Goal: Task Accomplishment & Management: Manage account settings

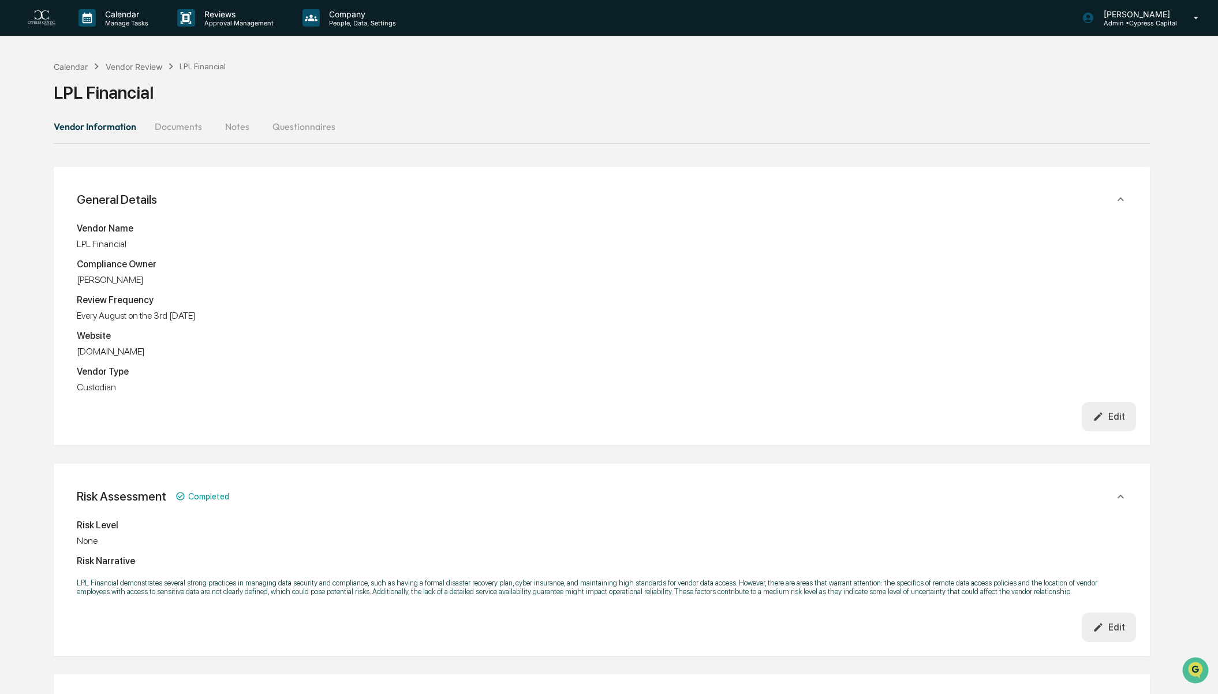
click at [289, 125] on button "Questionnaires" at bounding box center [303, 127] width 81 height 28
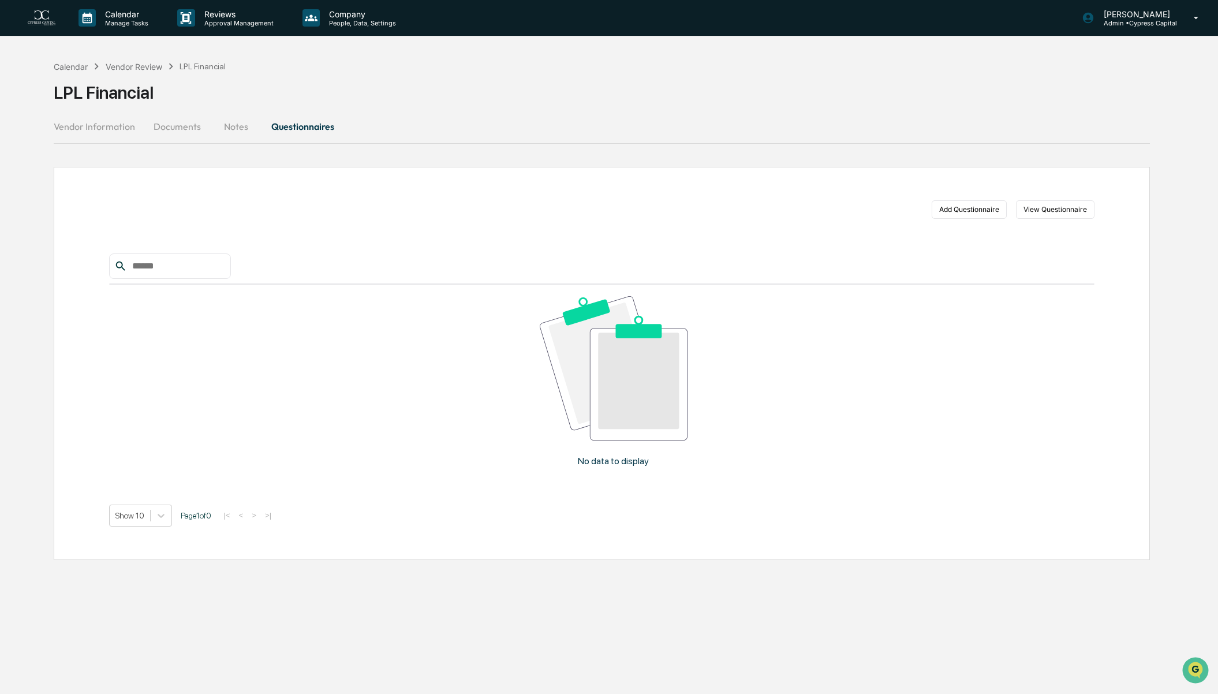
click at [105, 125] on button "Vendor Information" at bounding box center [99, 127] width 91 height 28
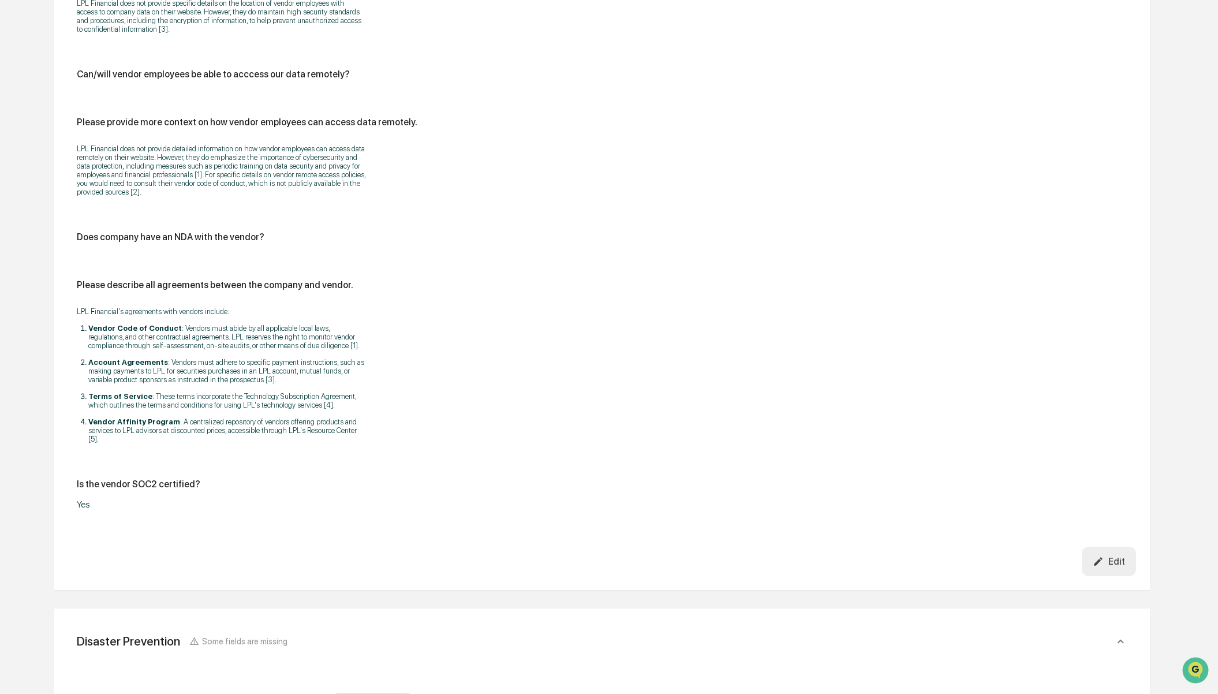
scroll to position [2713, 0]
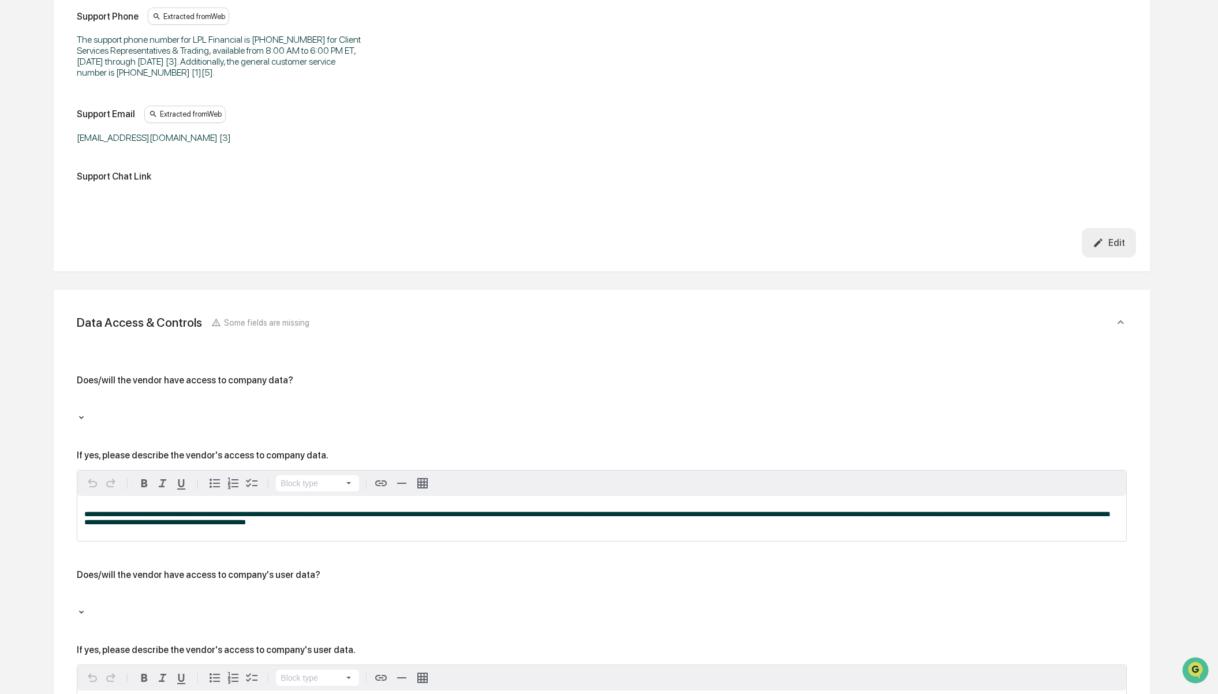
scroll to position [1443, 0]
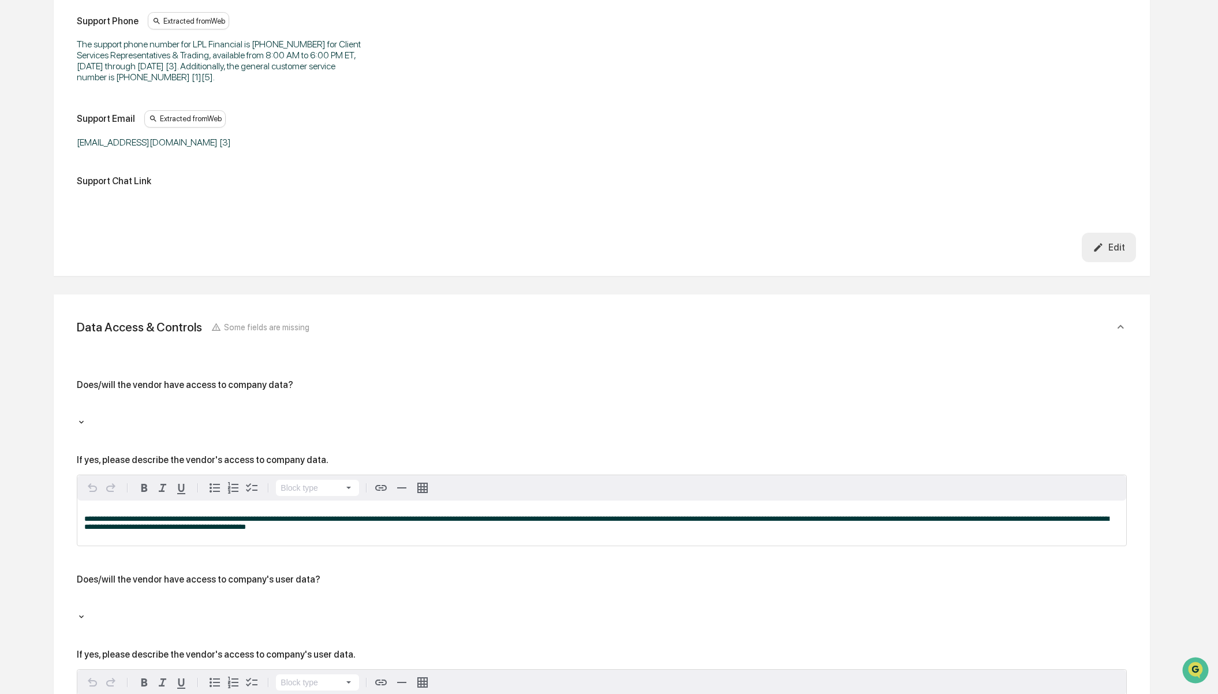
click at [283, 409] on div at bounding box center [602, 412] width 1050 height 27
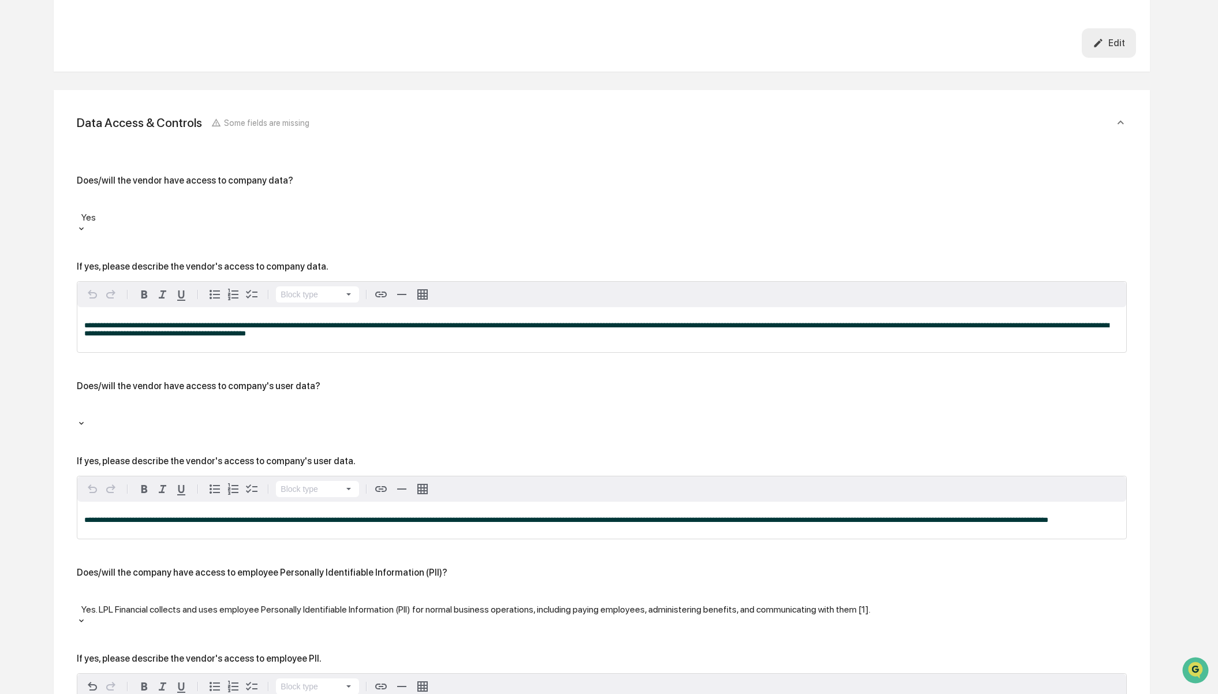
scroll to position [1674, 0]
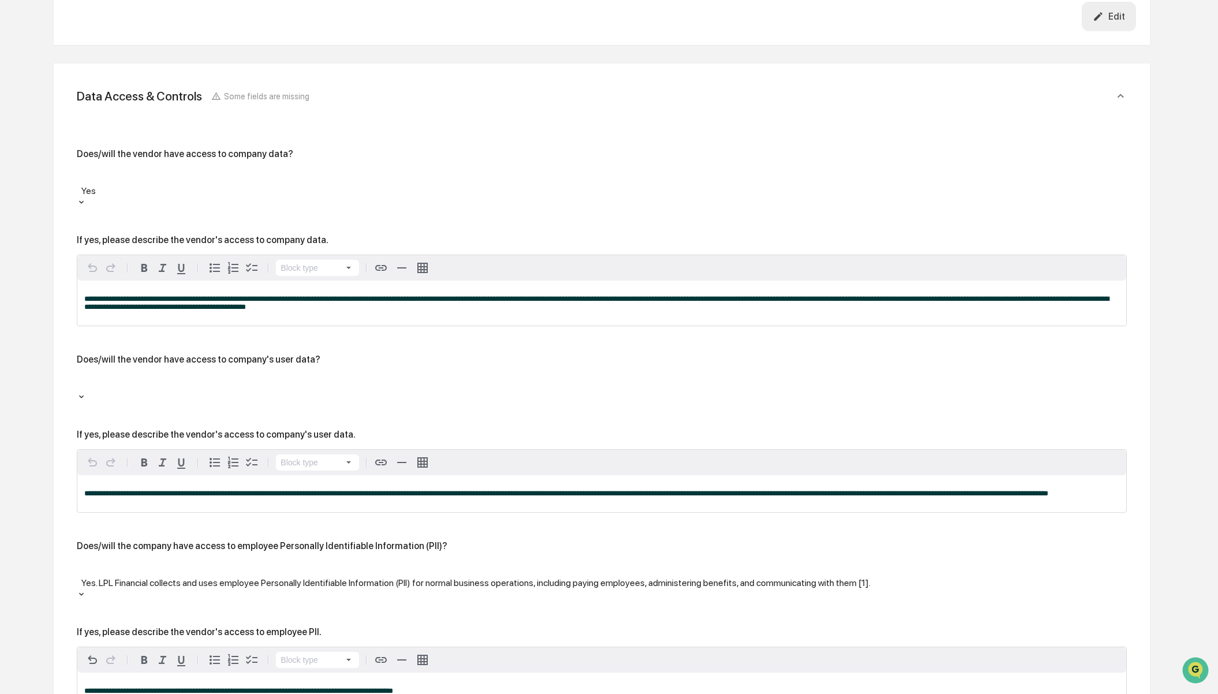
click at [296, 380] on div at bounding box center [602, 382] width 1038 height 13
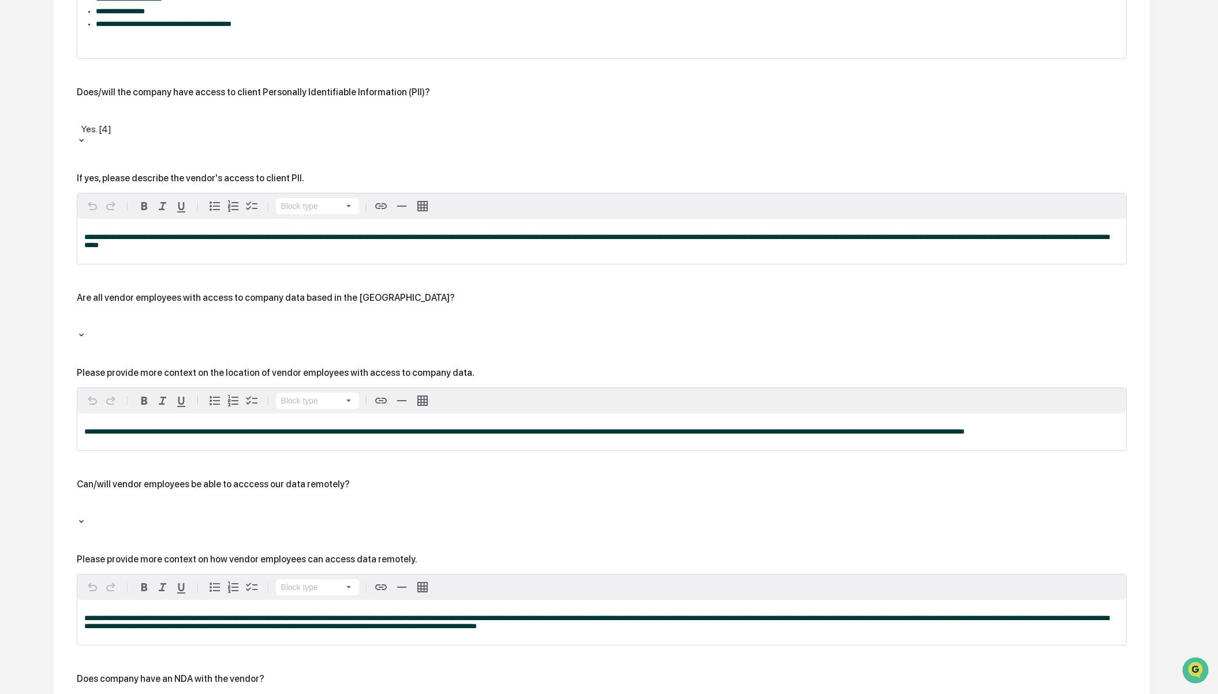
scroll to position [2540, 0]
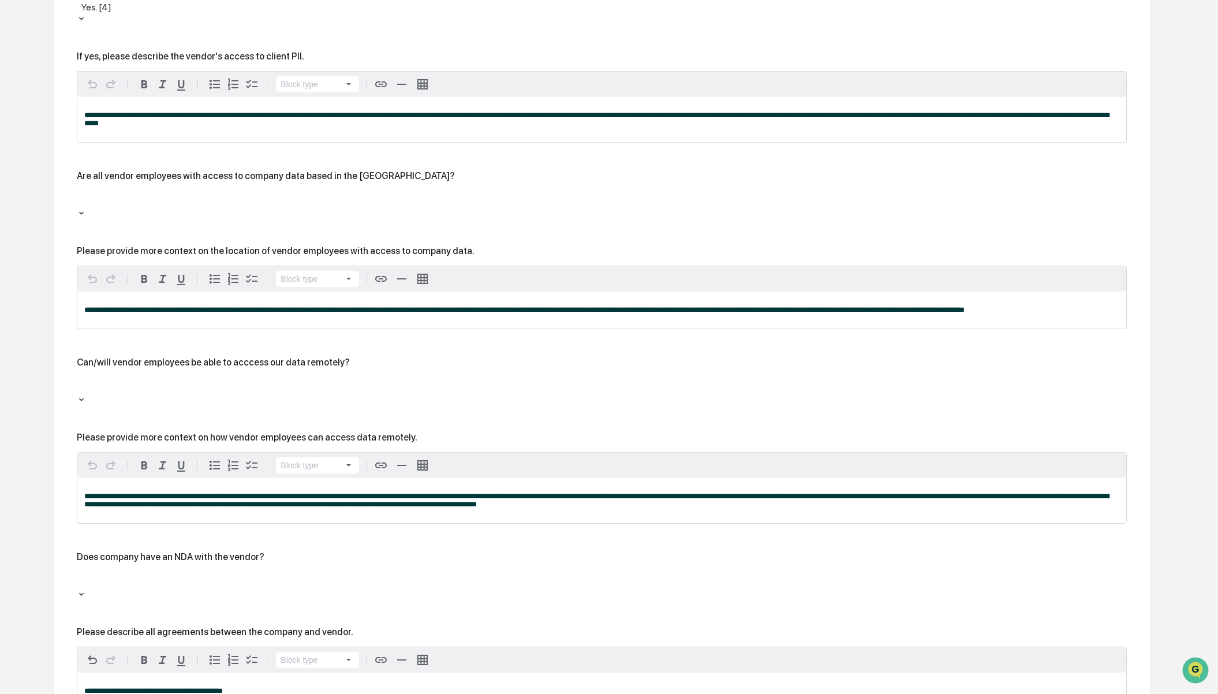
click at [341, 379] on div at bounding box center [602, 385] width 1038 height 13
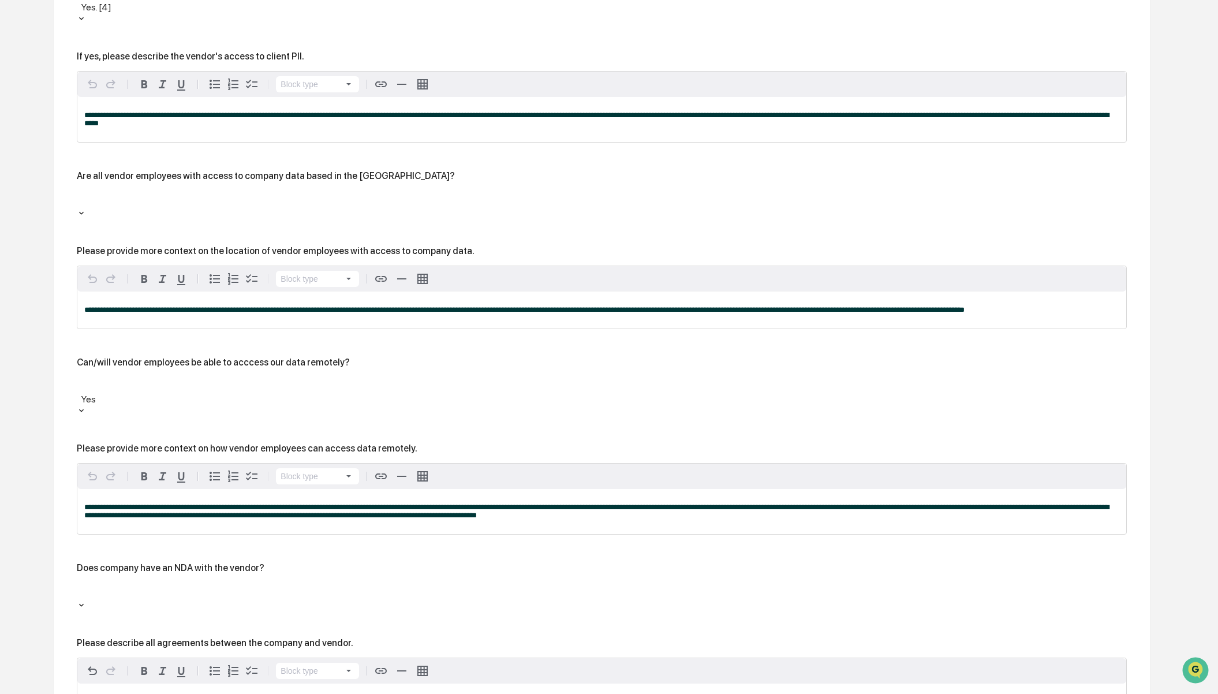
click at [376, 357] on div "Can/will vendor employees be able to acccess our data remotely?" at bounding box center [602, 362] width 1050 height 11
click at [345, 379] on div at bounding box center [602, 385] width 1038 height 13
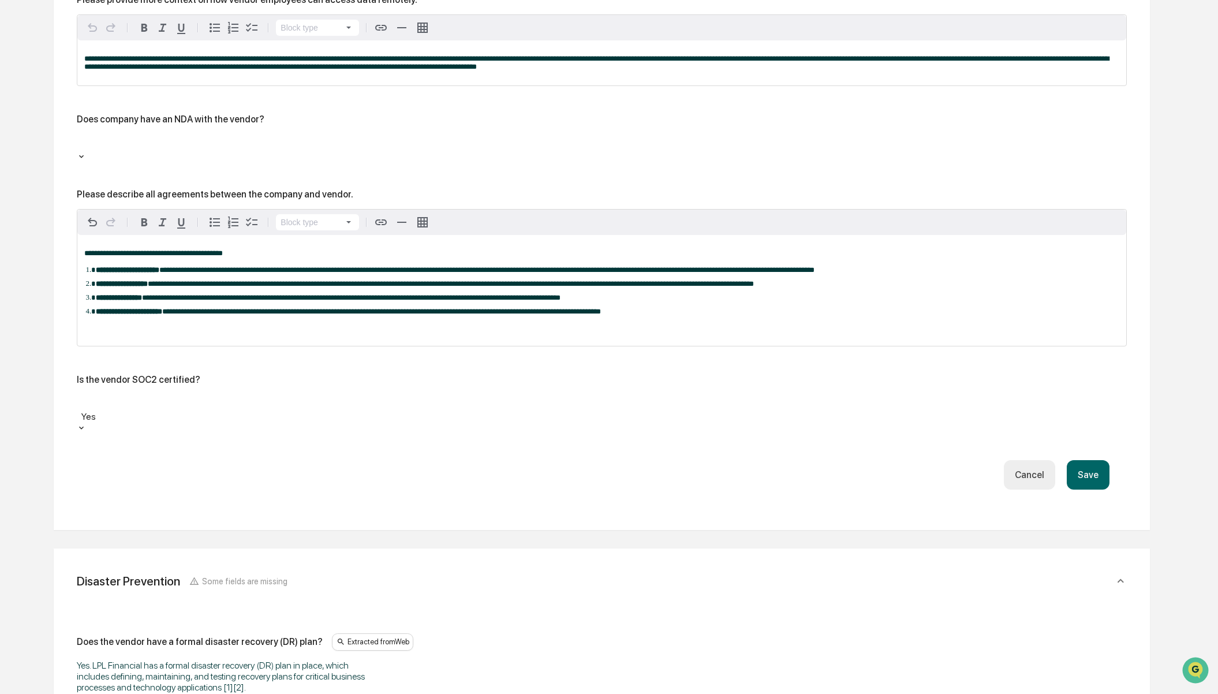
scroll to position [3059, 0]
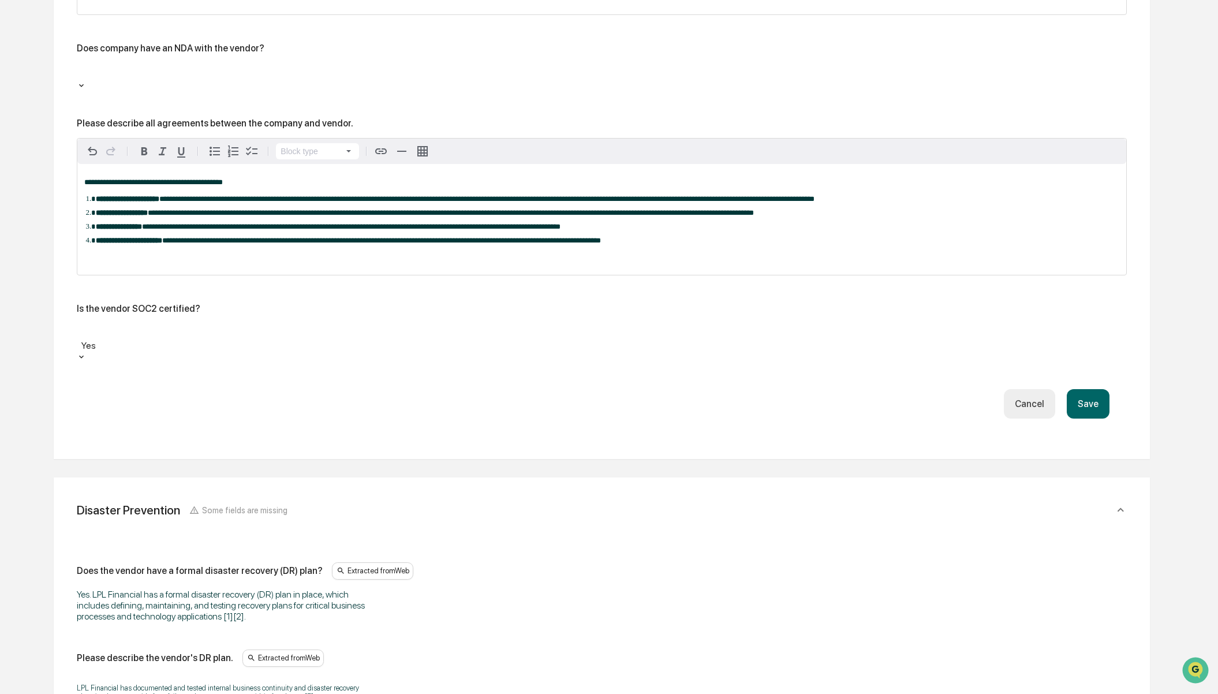
click at [1093, 389] on button "Save" at bounding box center [1088, 403] width 43 height 29
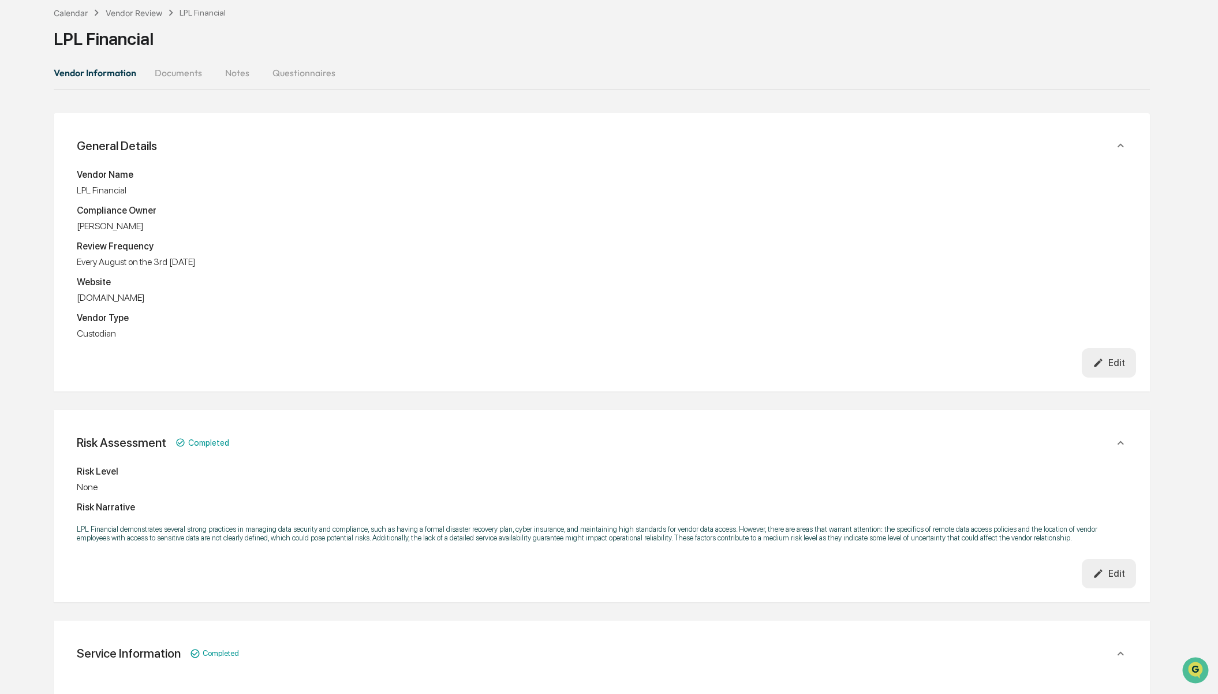
scroll to position [0, 0]
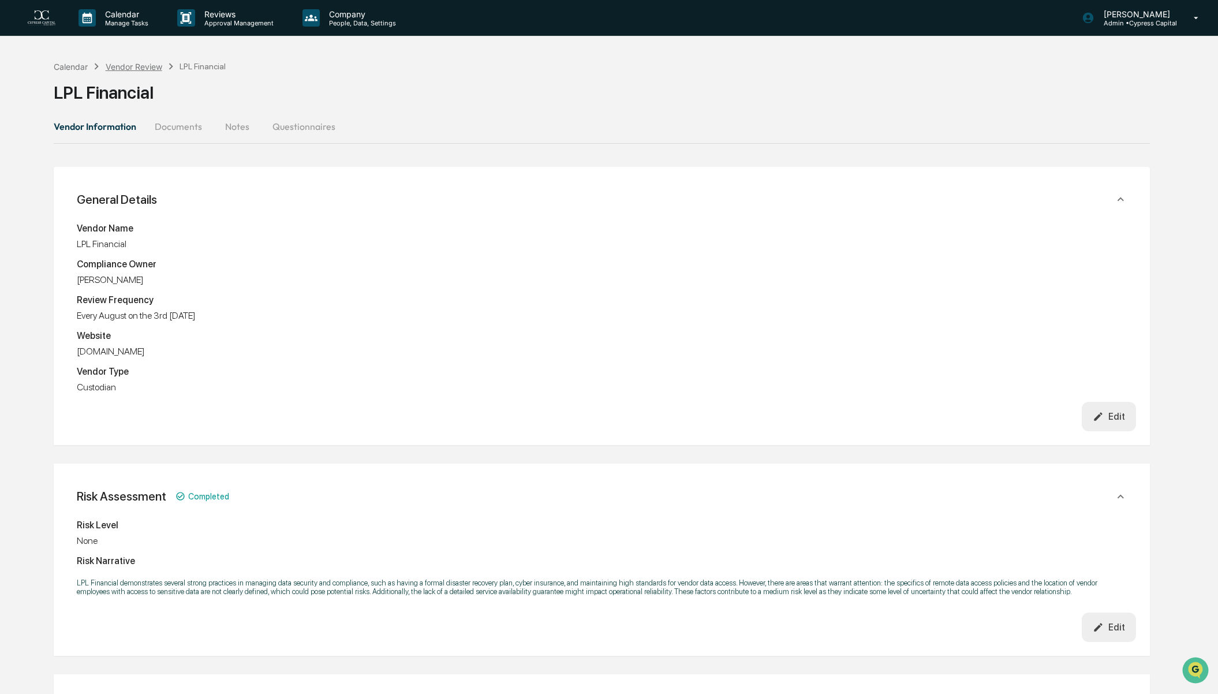
click at [140, 65] on div "Vendor Review" at bounding box center [134, 67] width 57 height 10
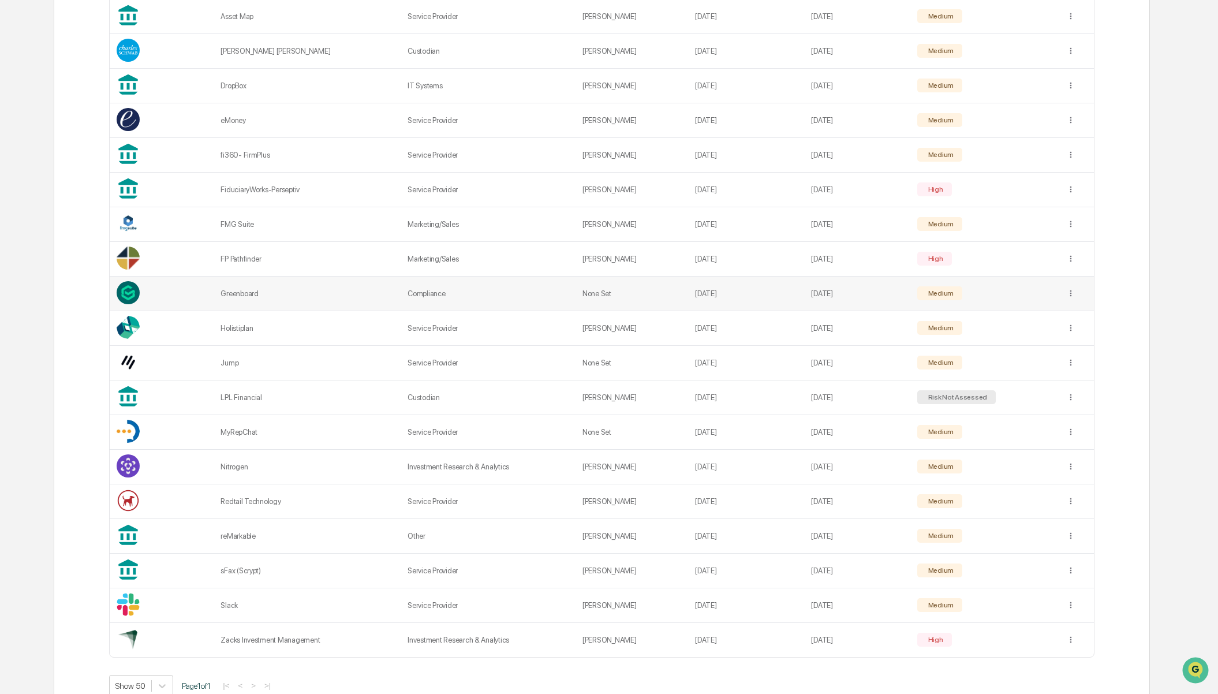
scroll to position [483, 0]
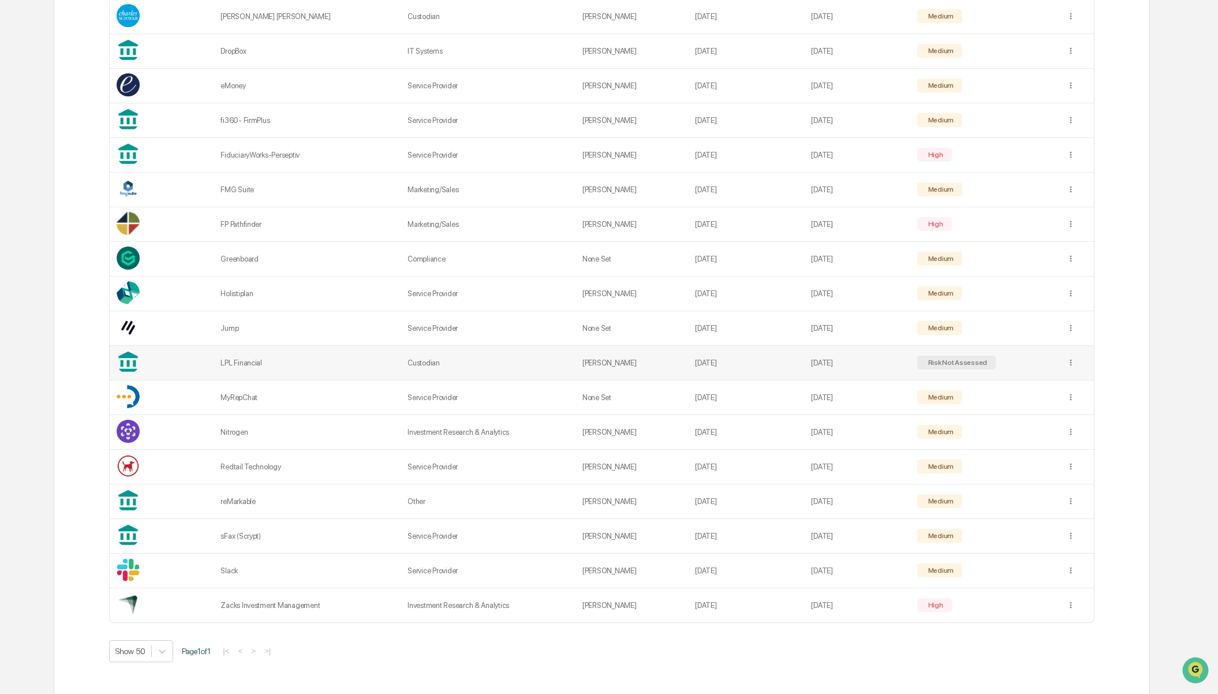
click at [947, 358] on div "Risk Not Assessed" at bounding box center [957, 362] width 62 height 8
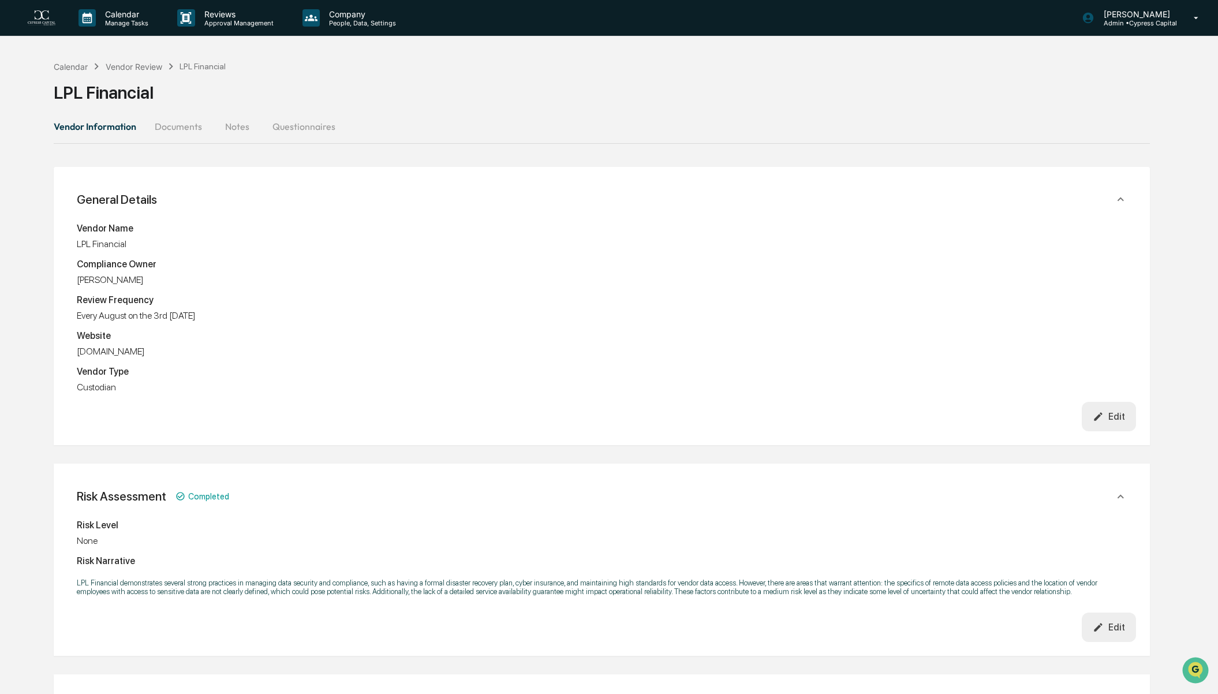
click at [155, 427] on div "Edit" at bounding box center [602, 416] width 1068 height 29
click at [1115, 422] on div "Edit" at bounding box center [1109, 416] width 32 height 11
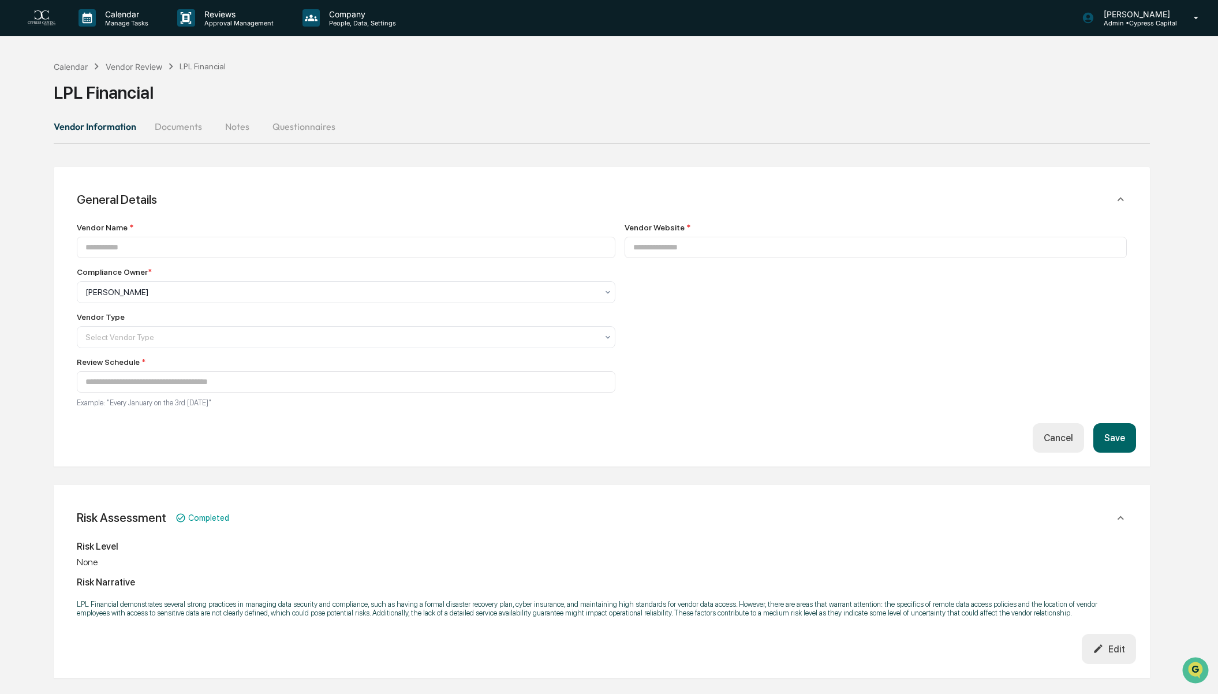
type input "**********"
click at [309, 298] on div at bounding box center [341, 292] width 512 height 12
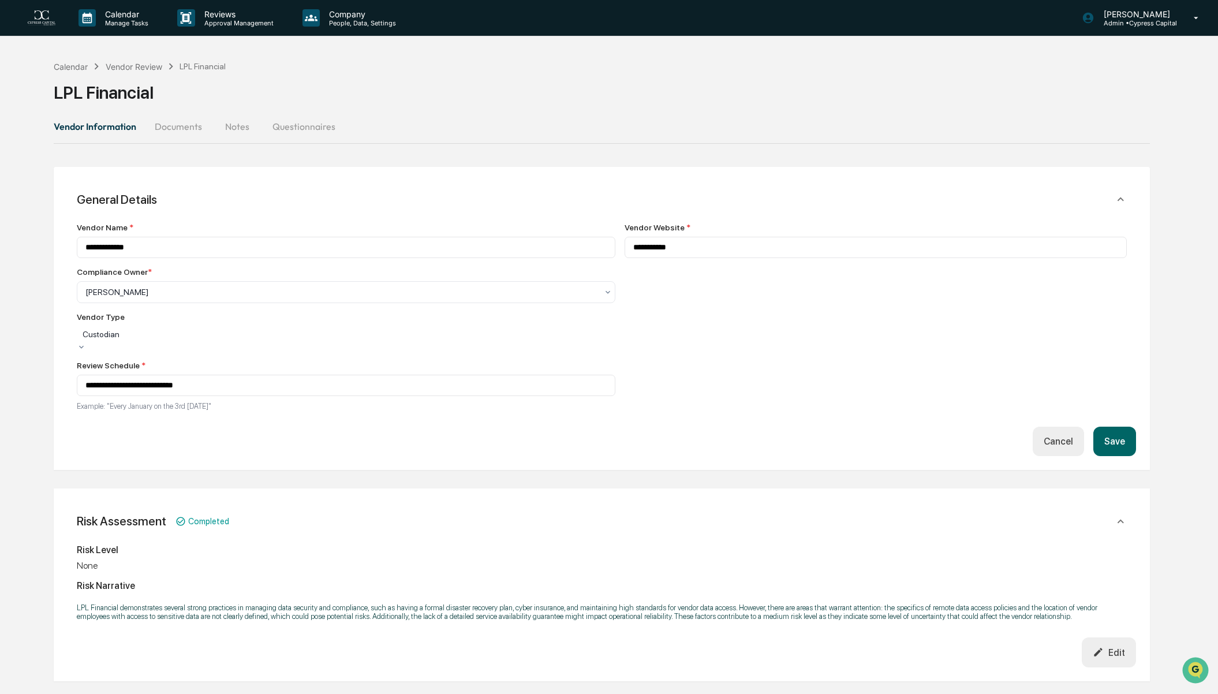
scroll to position [16, 0]
click at [335, 436] on div "Cancel Save" at bounding box center [602, 441] width 1068 height 29
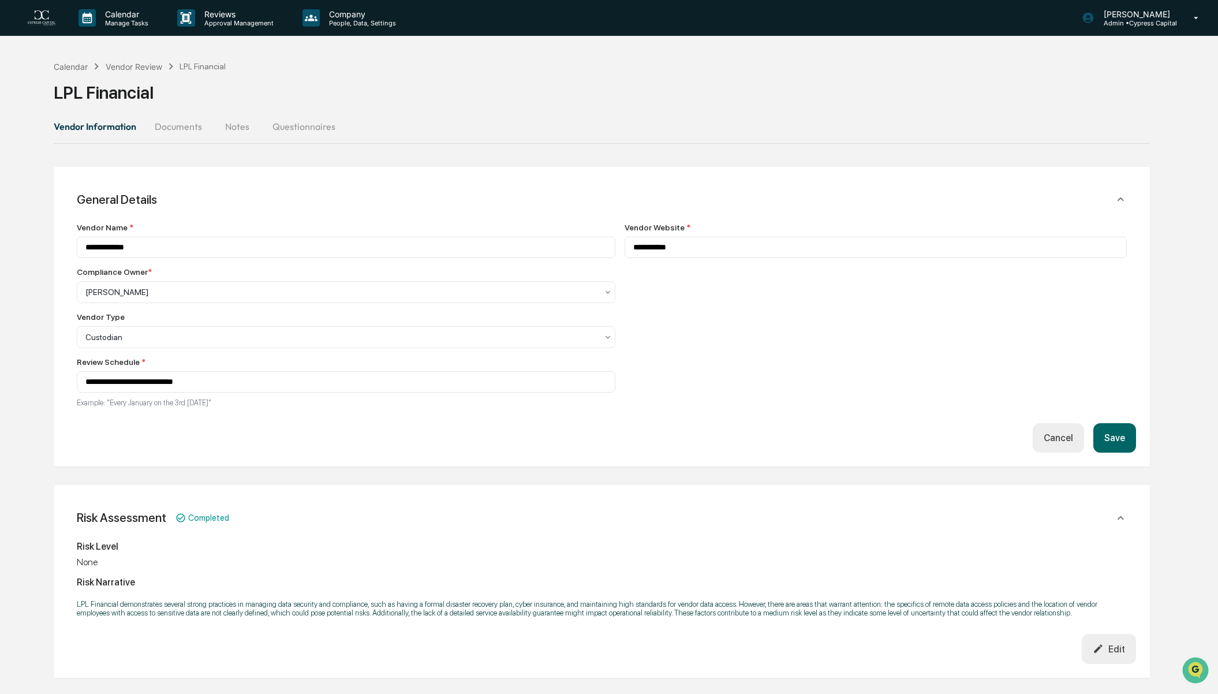
click at [1123, 439] on button "Save" at bounding box center [1114, 437] width 43 height 29
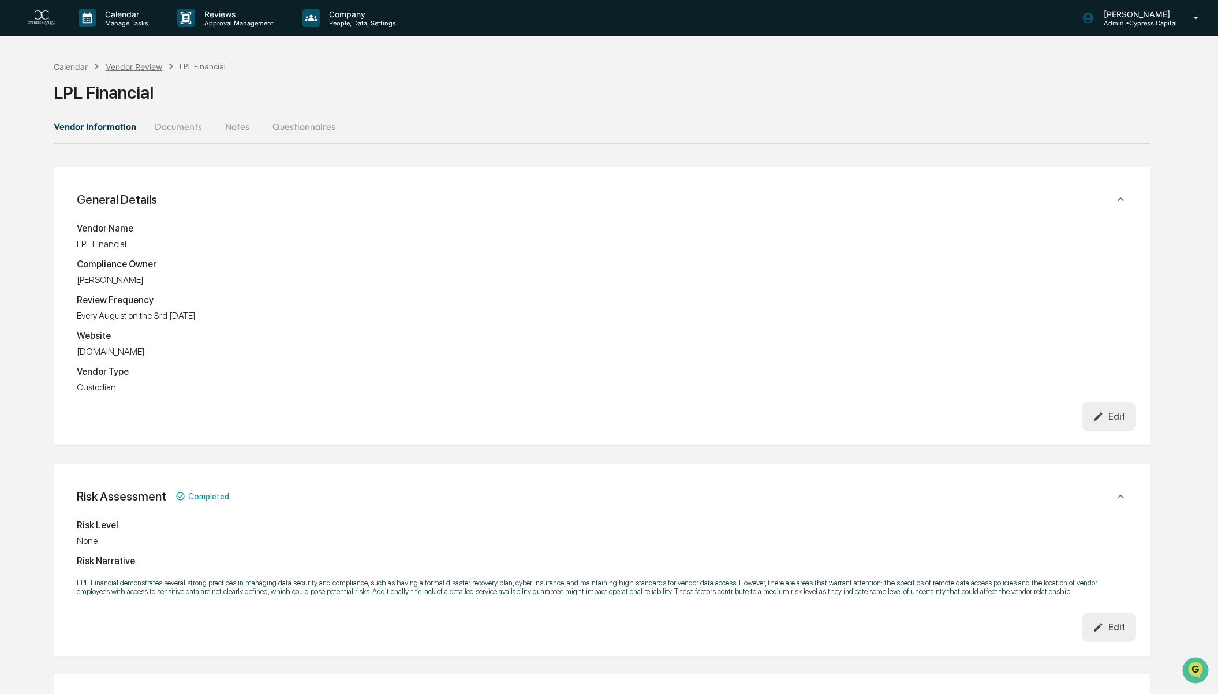
click at [119, 68] on div "Vendor Review" at bounding box center [134, 67] width 57 height 10
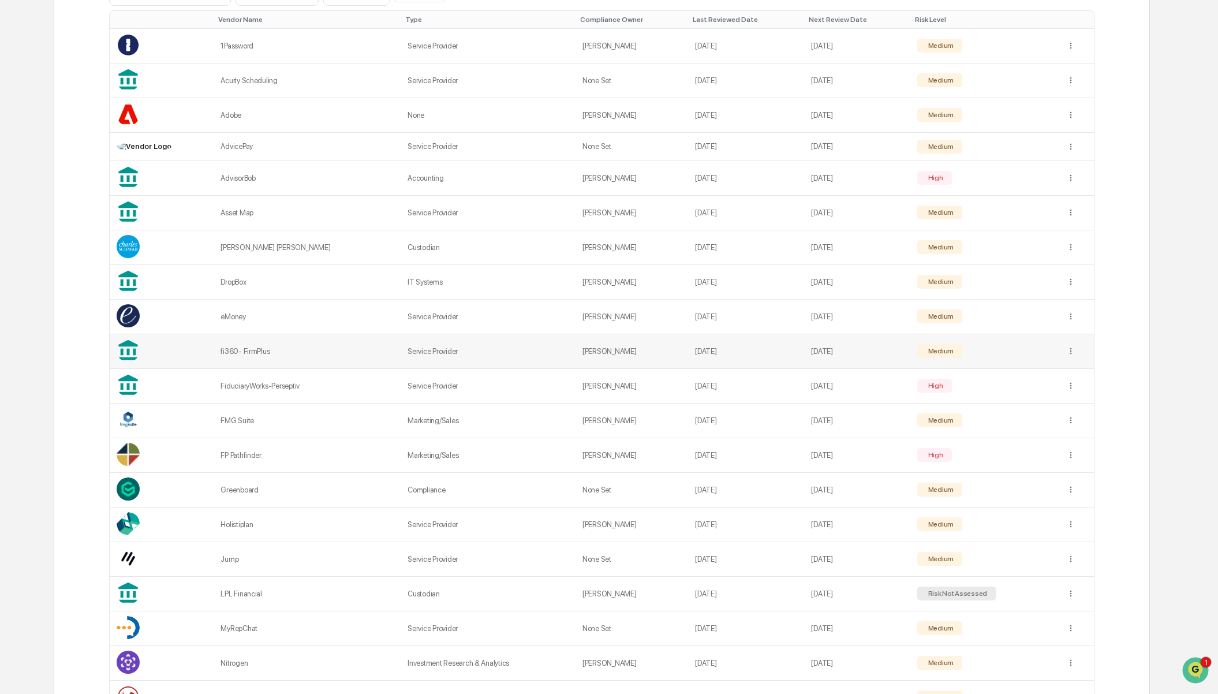
scroll to position [289, 0]
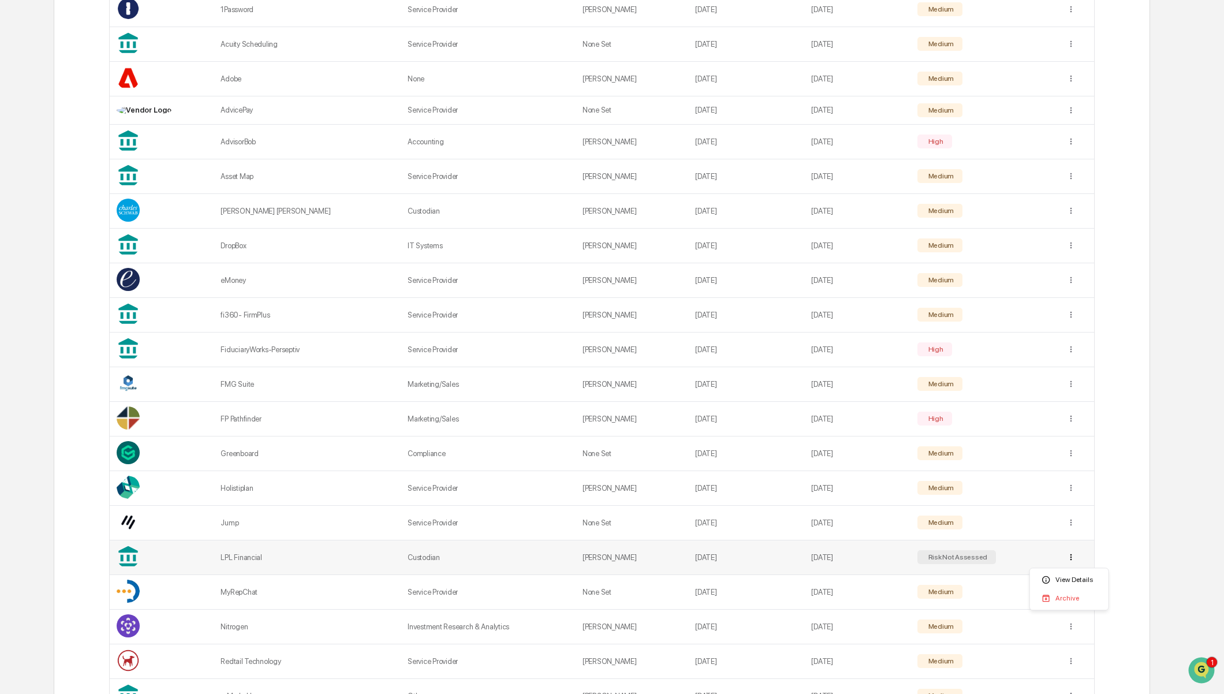
click at [1070, 405] on html "Calendar Manage Tasks Reviews Approval Management Company People, Data, Setting…" at bounding box center [612, 58] width 1224 height 694
click at [270, 405] on html "Calendar Manage Tasks Reviews Approval Management Company People, Data, Setting…" at bounding box center [612, 58] width 1224 height 694
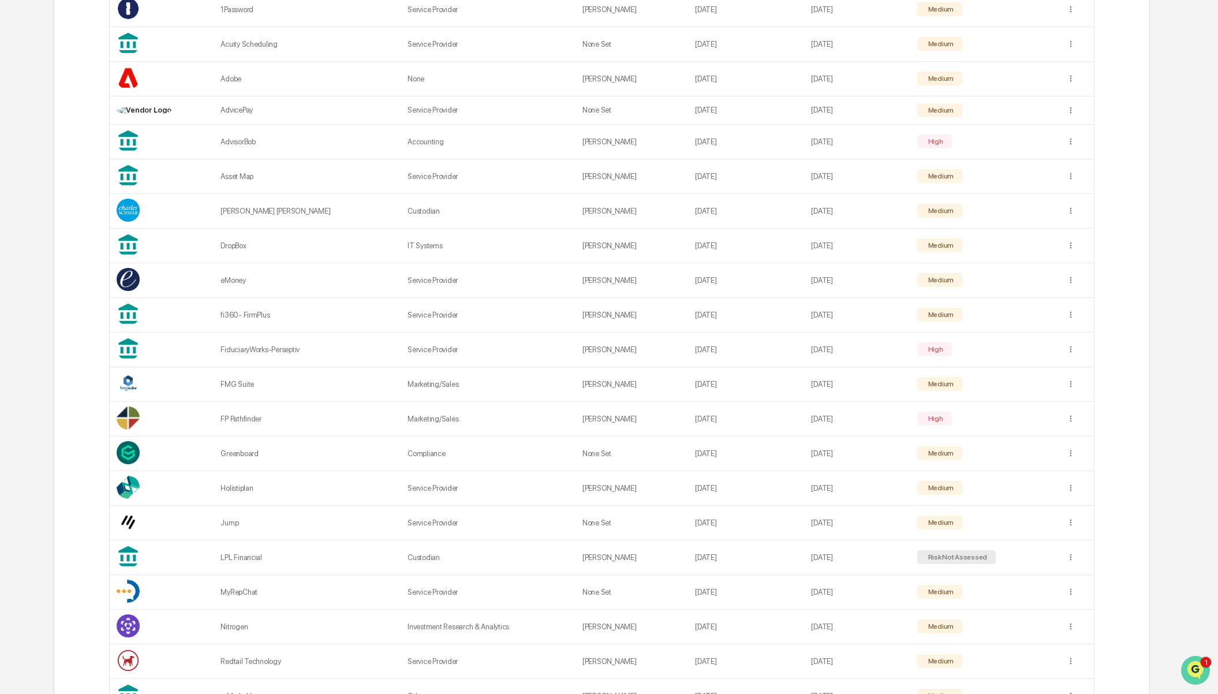
click at [1191, 670] on icon "Open customer support" at bounding box center [1195, 684] width 29 height 29
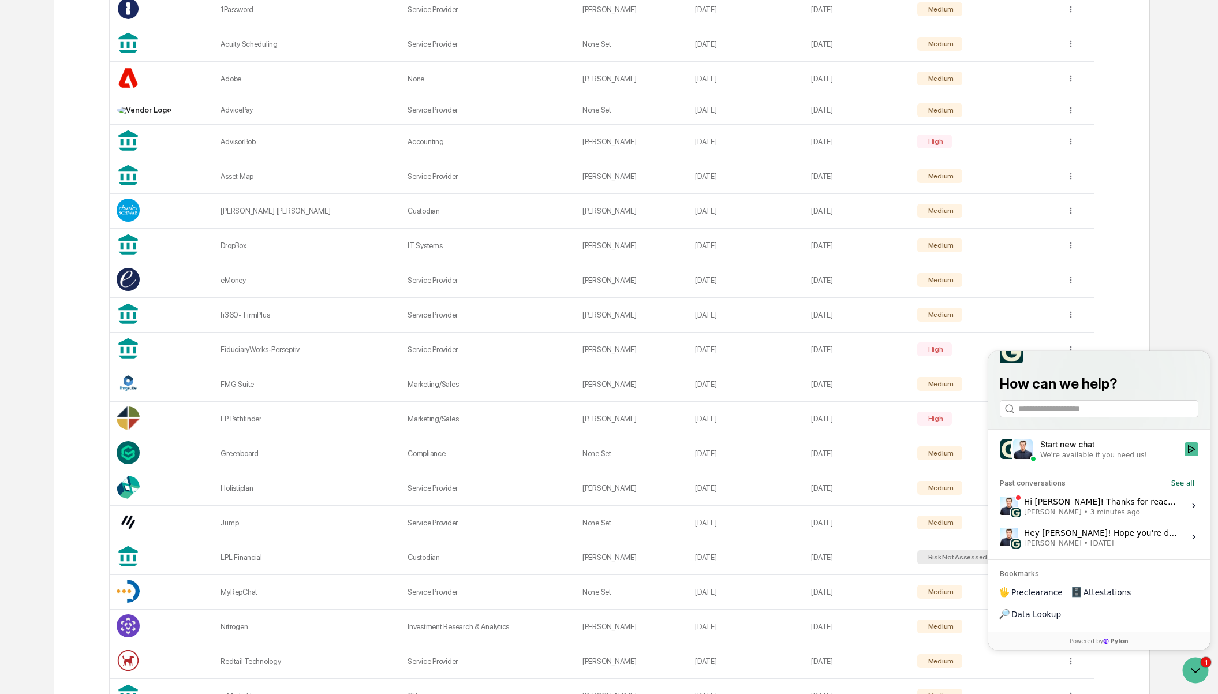
click at [1090, 517] on span "3 minutes ago" at bounding box center [1115, 511] width 50 height 9
click at [1000, 506] on button "View issue" at bounding box center [999, 506] width 1 height 1
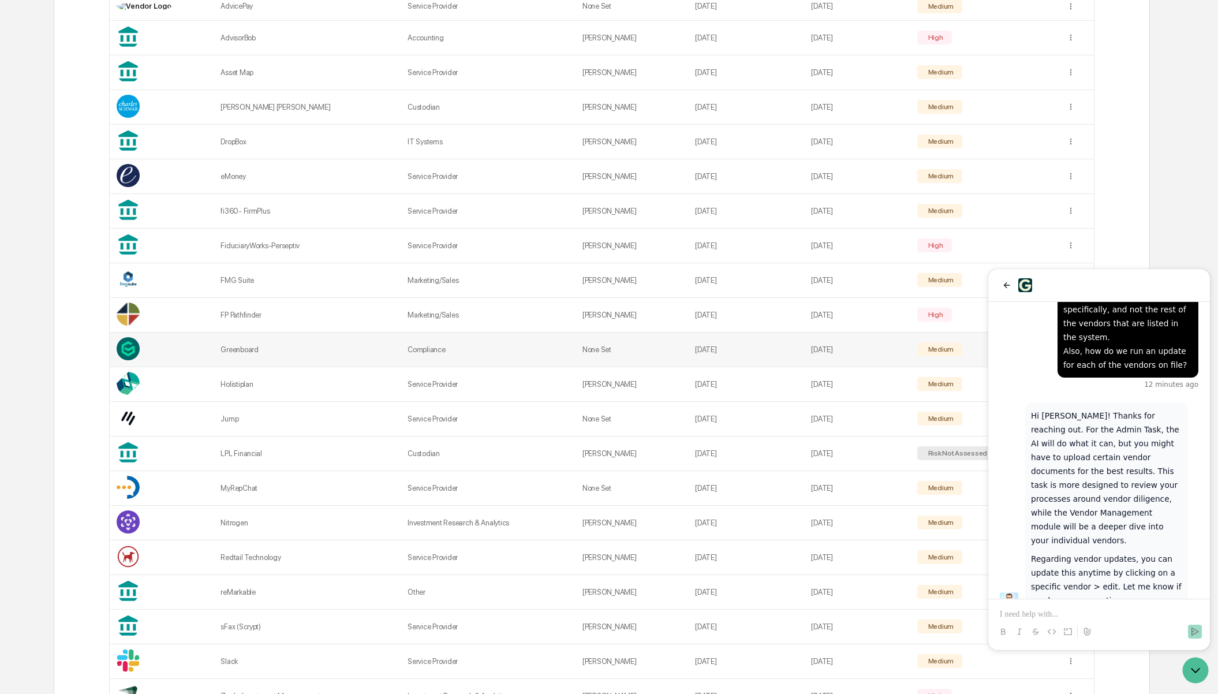
scroll to position [404, 0]
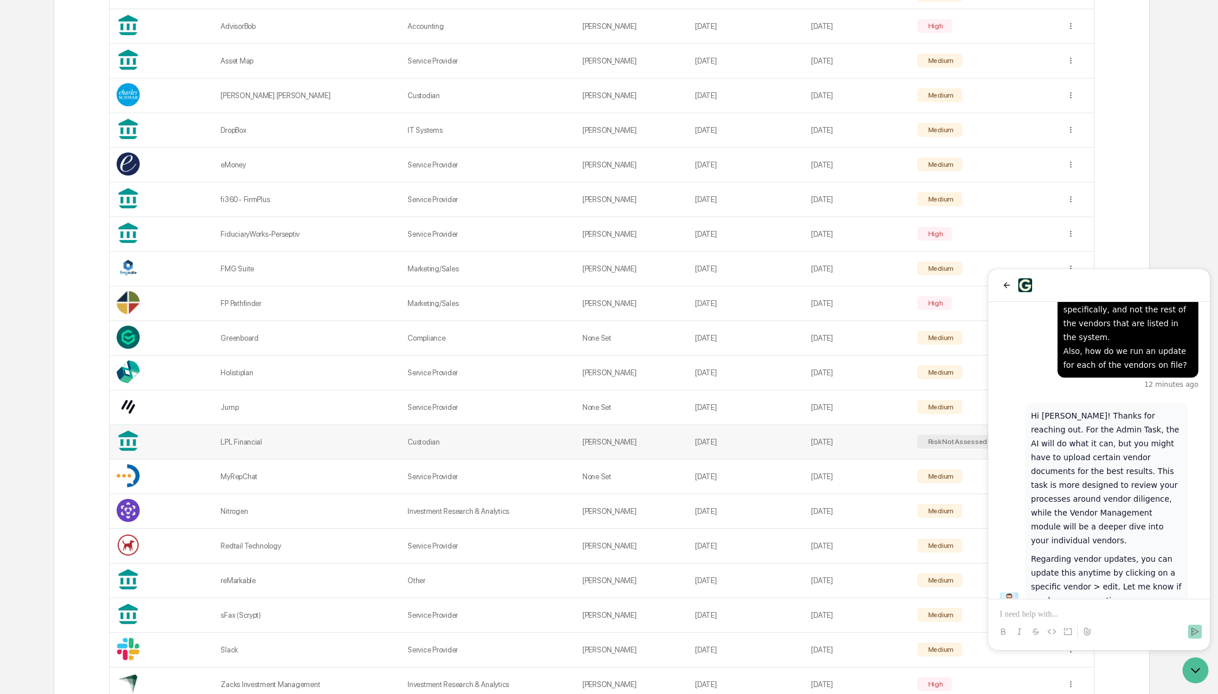
click at [248, 444] on div "LPL Financial" at bounding box center [306, 442] width 173 height 9
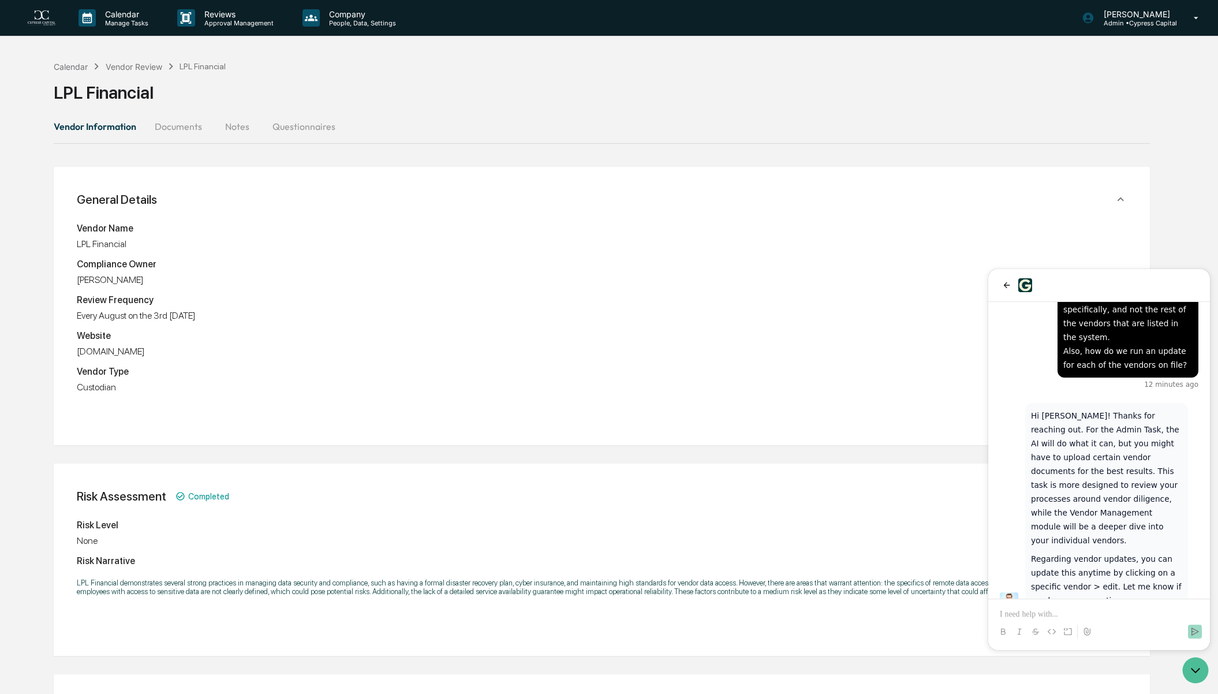
click at [1020, 613] on p at bounding box center [1099, 614] width 199 height 12
click at [1133, 614] on p "**********" at bounding box center [1099, 602] width 199 height 35
click at [1199, 615] on div "**********" at bounding box center [1099, 602] width 212 height 35
drag, startPoint x: 1196, startPoint y: 615, endPoint x: 2209, endPoint y: 889, distance: 1049.6
click at [1196, 615] on p "**********" at bounding box center [1099, 602] width 199 height 35
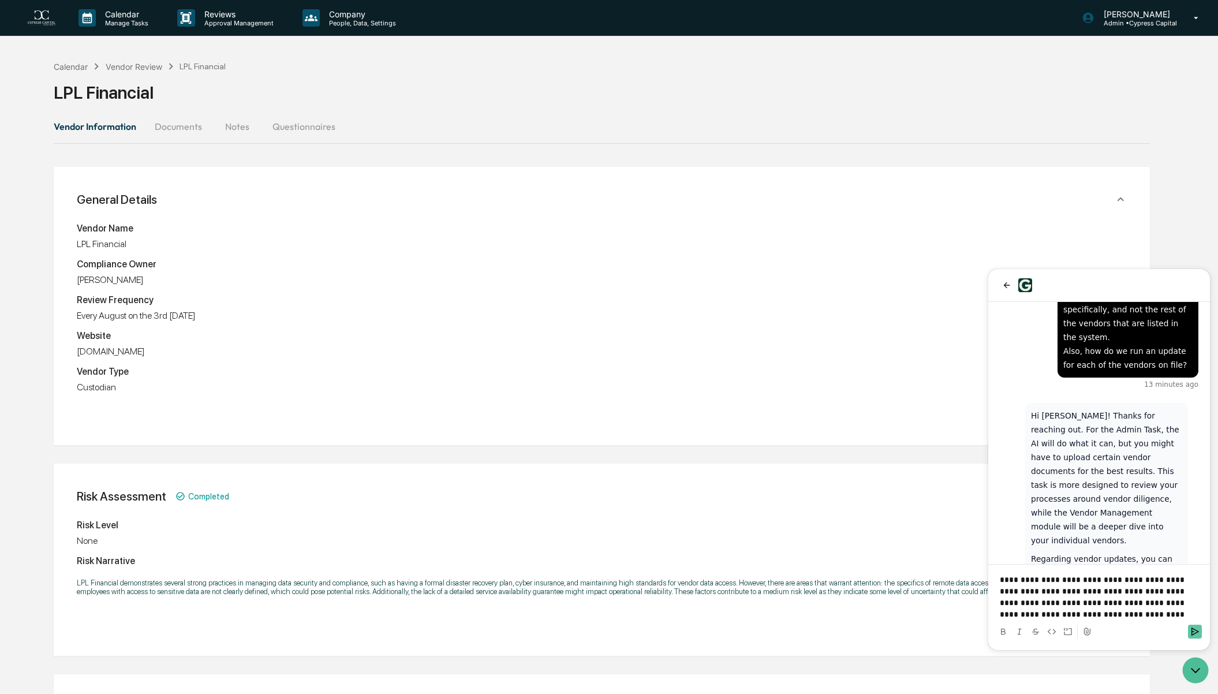
click at [1194, 630] on icon "Send" at bounding box center [1194, 631] width 9 height 9
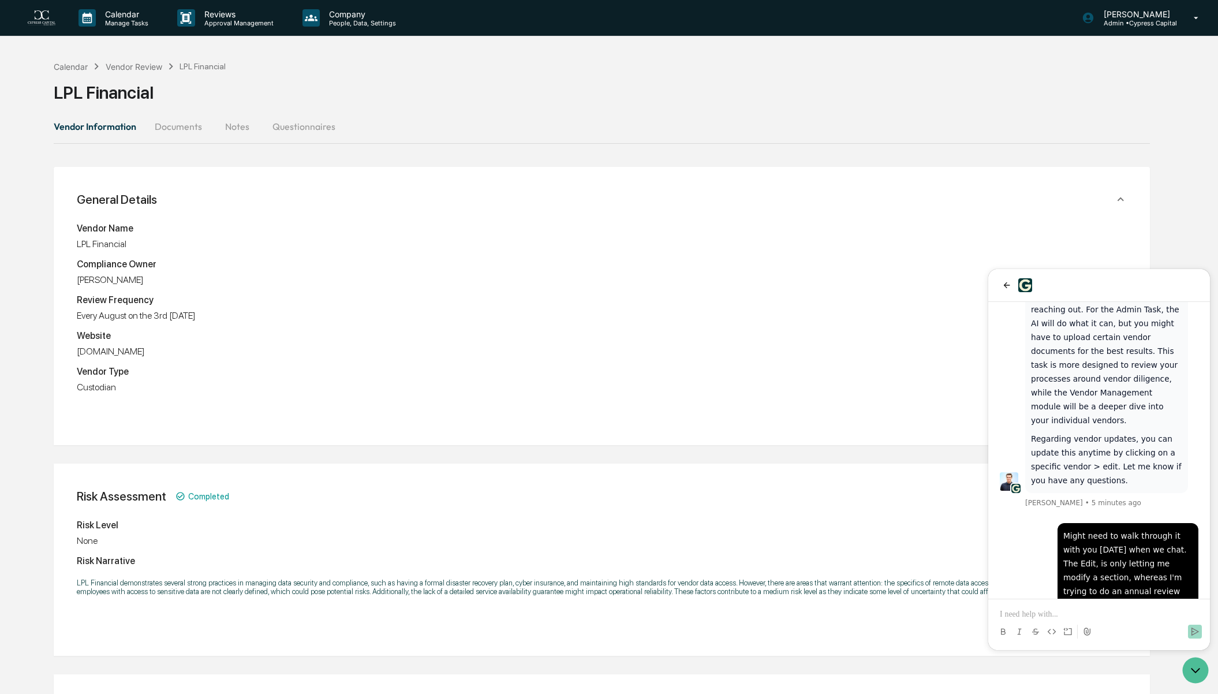
click at [787, 218] on div "Risk Assessment Completed" at bounding box center [602, 200] width 1068 height 38
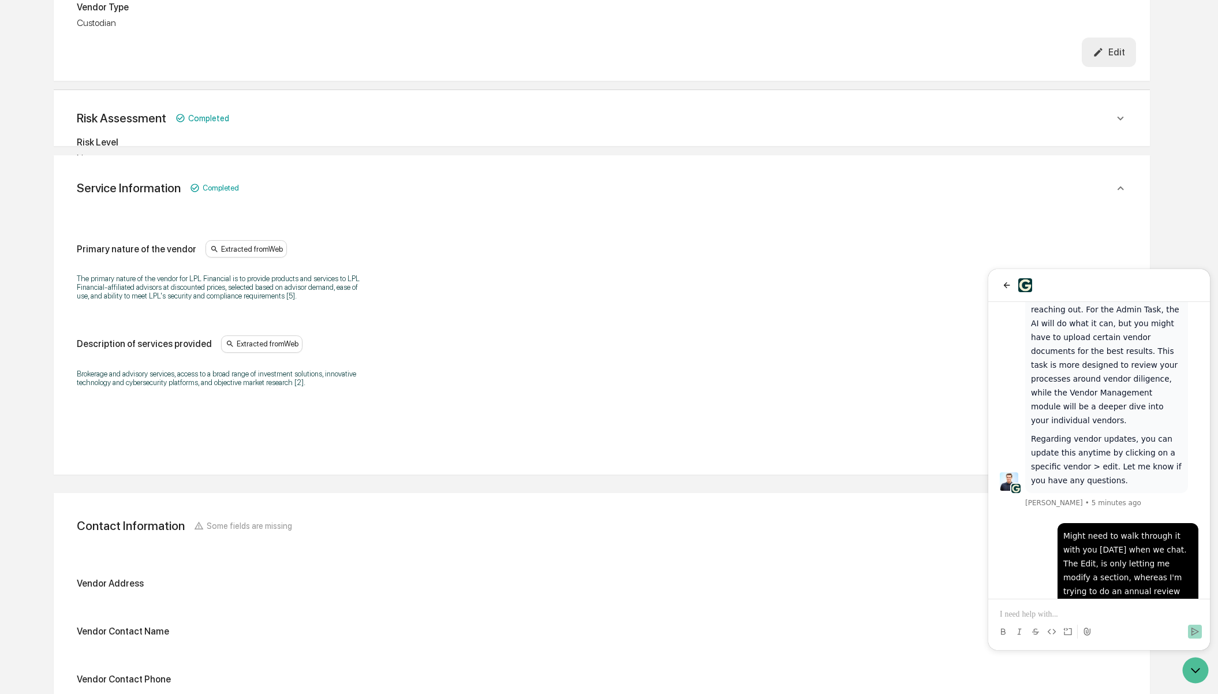
scroll to position [346, 0]
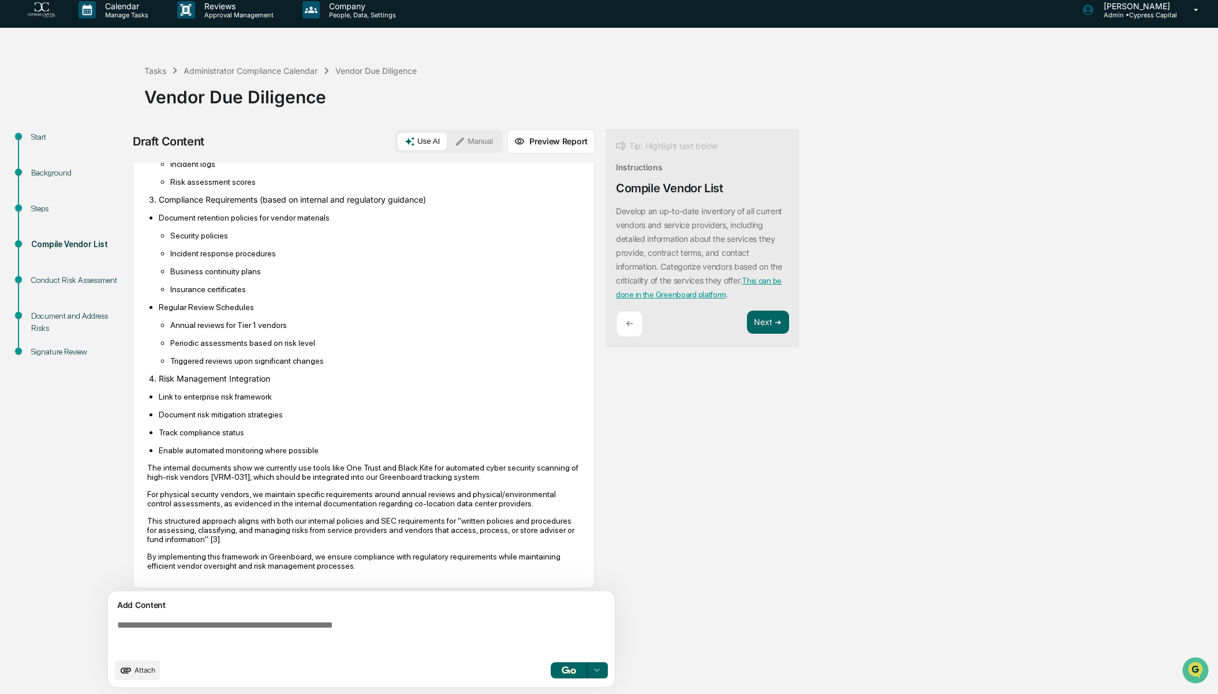
scroll to position [590, 0]
click at [759, 320] on button "Next ➔" at bounding box center [768, 323] width 42 height 24
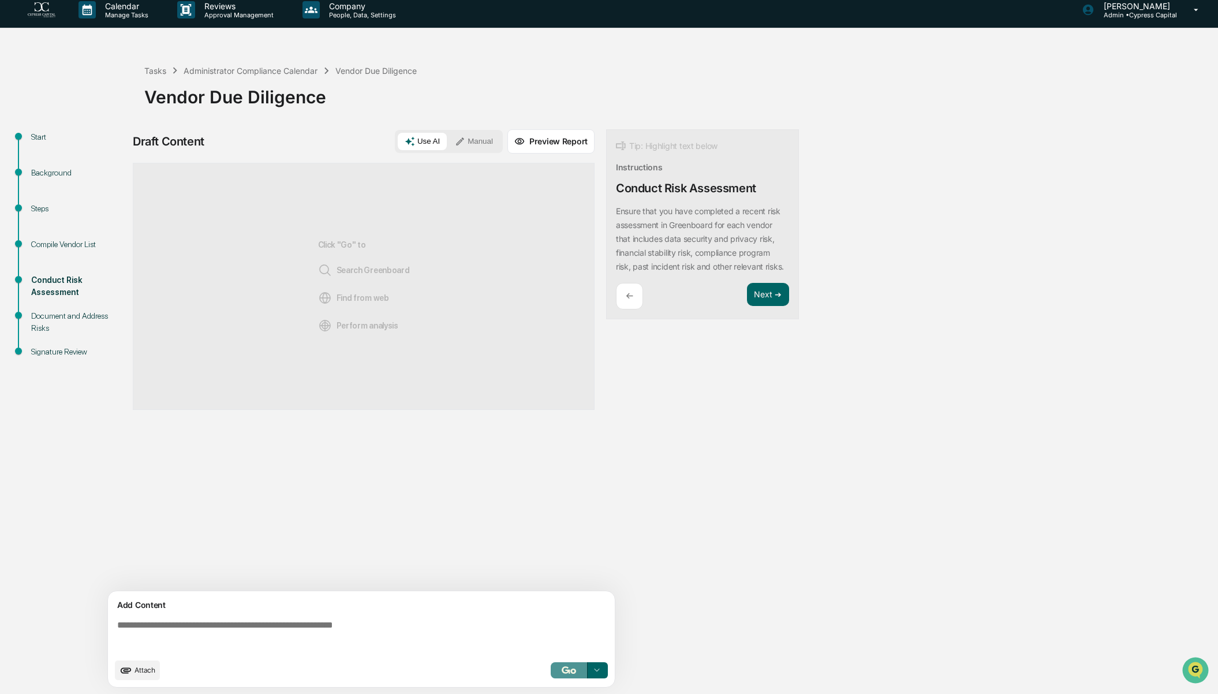
click at [566, 663] on button "button" at bounding box center [569, 670] width 37 height 16
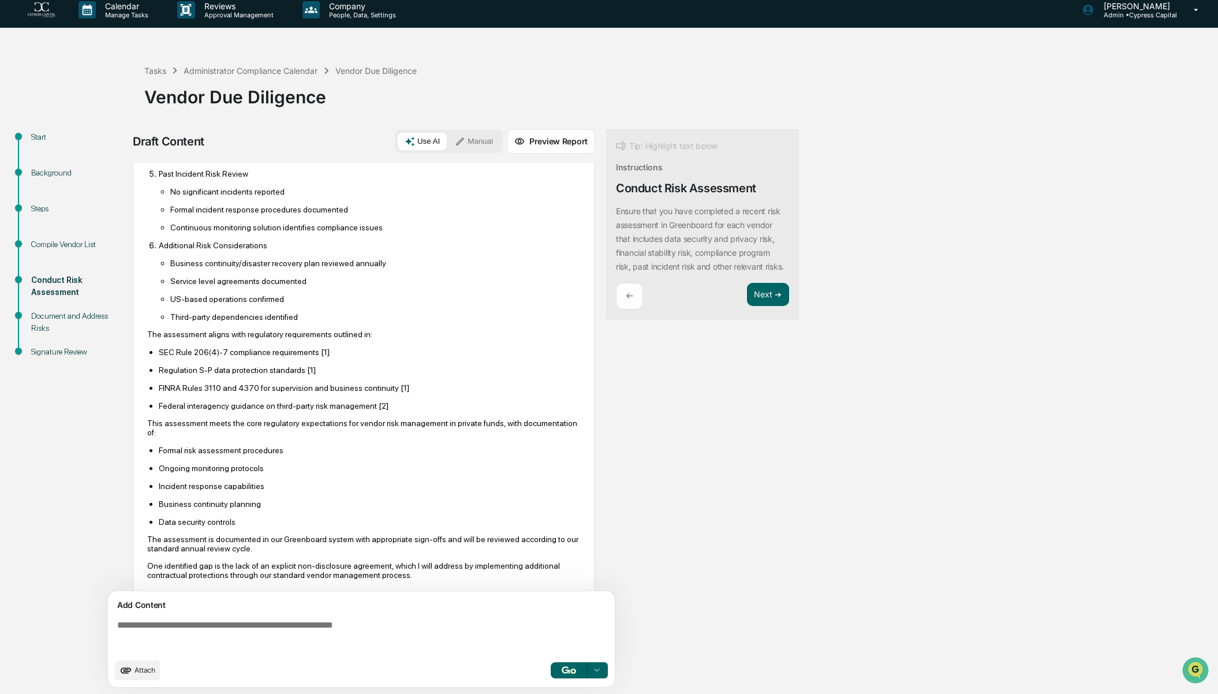
scroll to position [509, 0]
click at [774, 306] on button "Next ➔" at bounding box center [768, 295] width 42 height 24
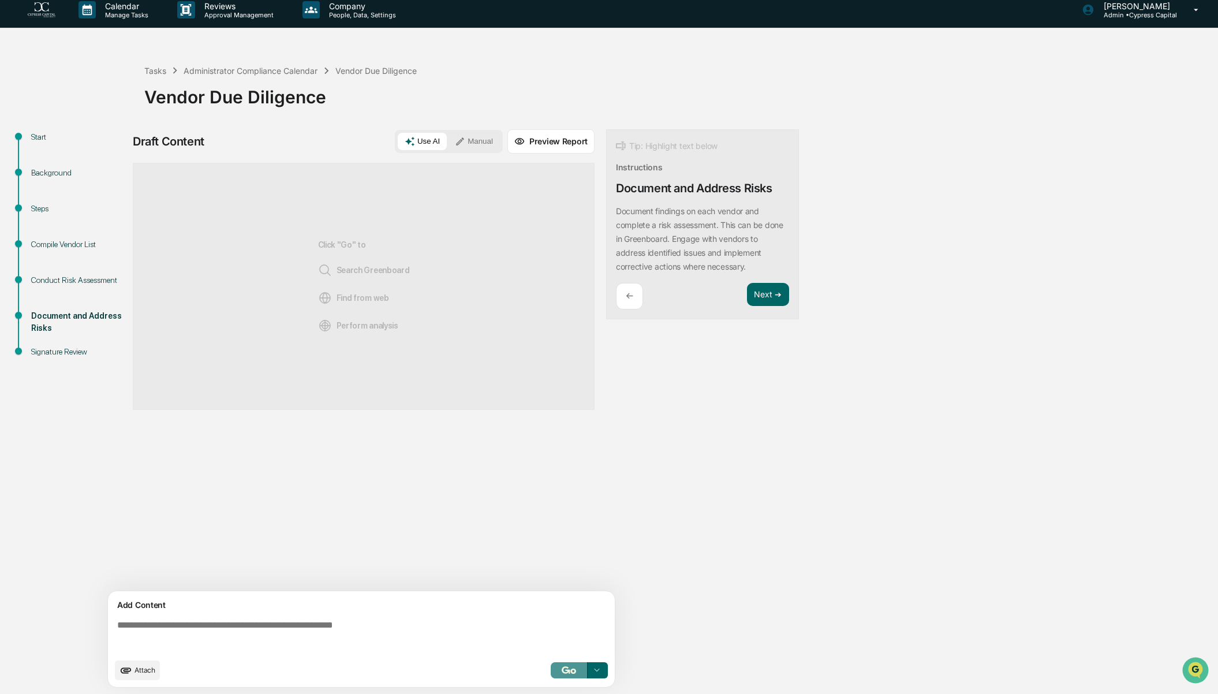
click at [567, 670] on img "button" at bounding box center [569, 670] width 14 height 8
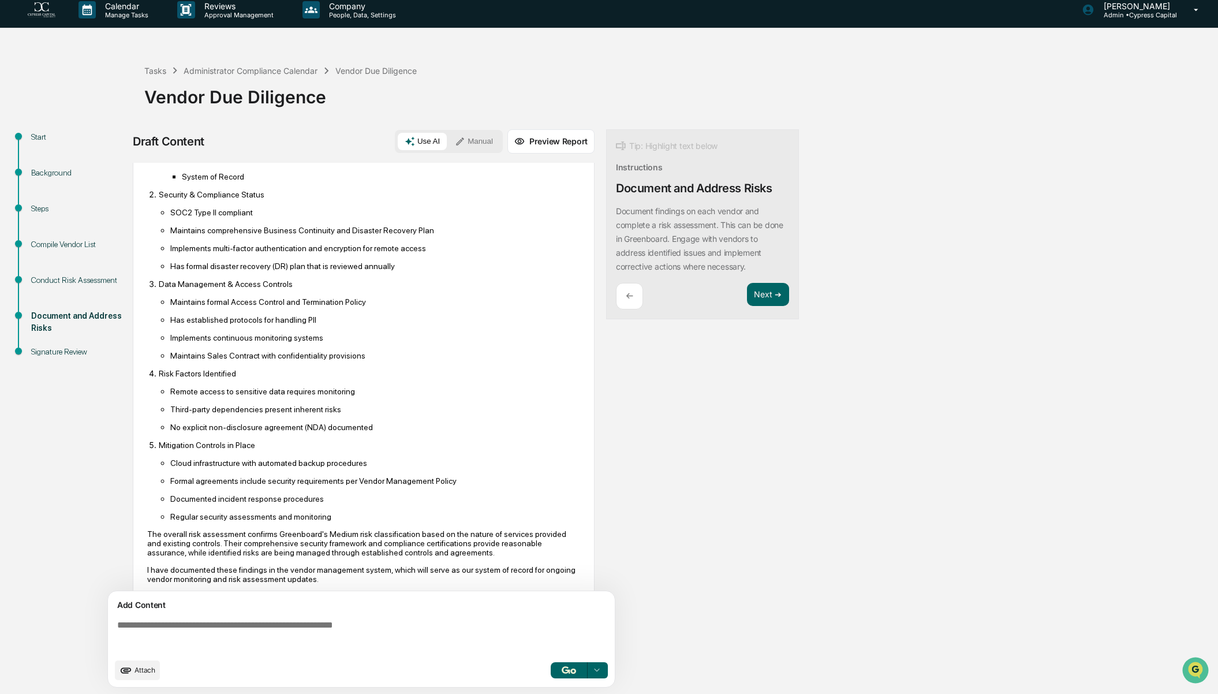
scroll to position [278, 0]
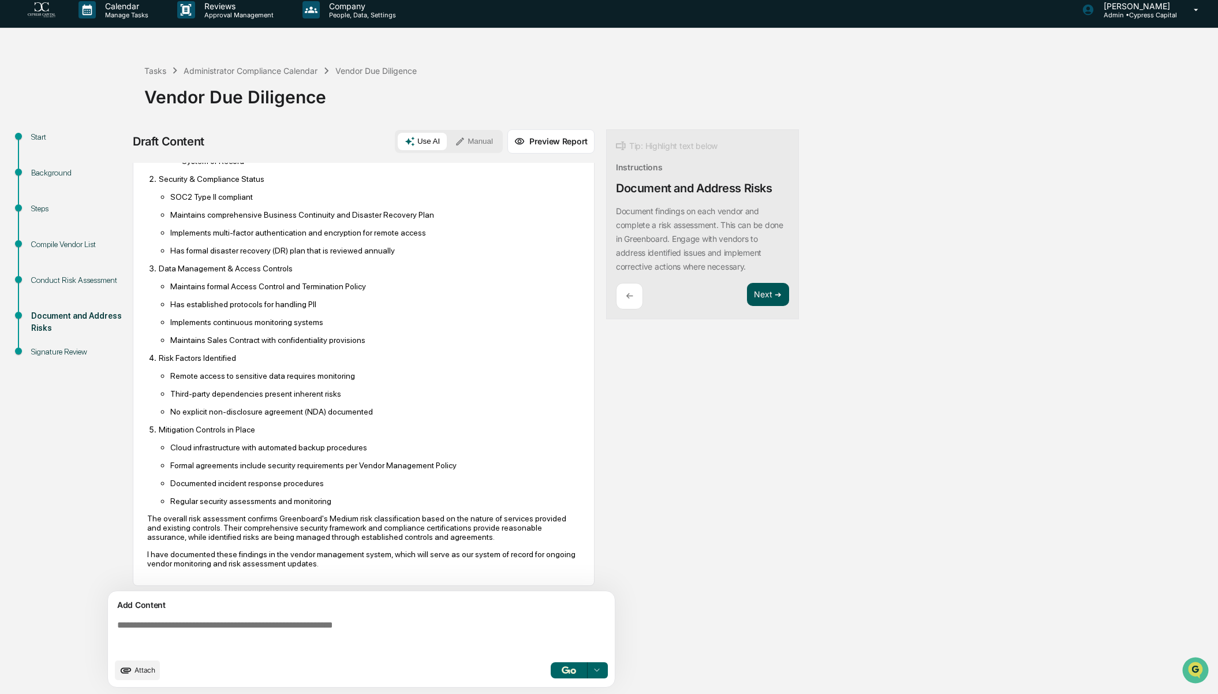
click at [775, 293] on button "Next ➔" at bounding box center [768, 295] width 42 height 24
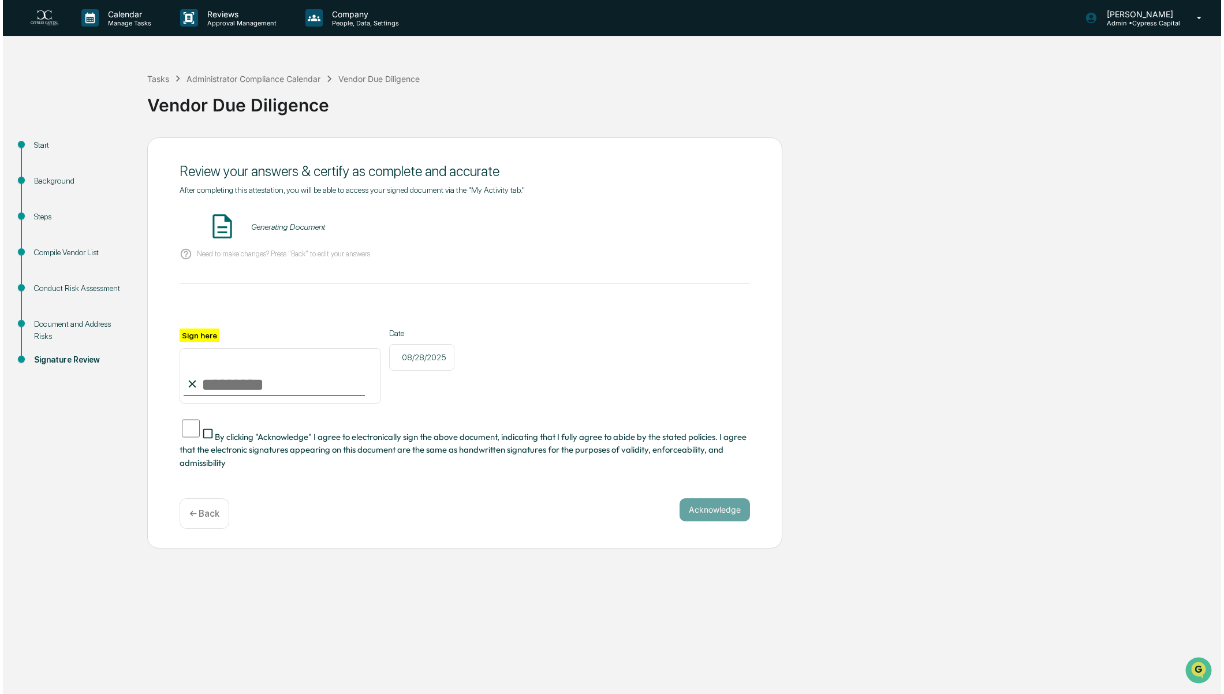
scroll to position [0, 0]
click at [683, 225] on button "VIEW" at bounding box center [681, 227] width 75 height 20
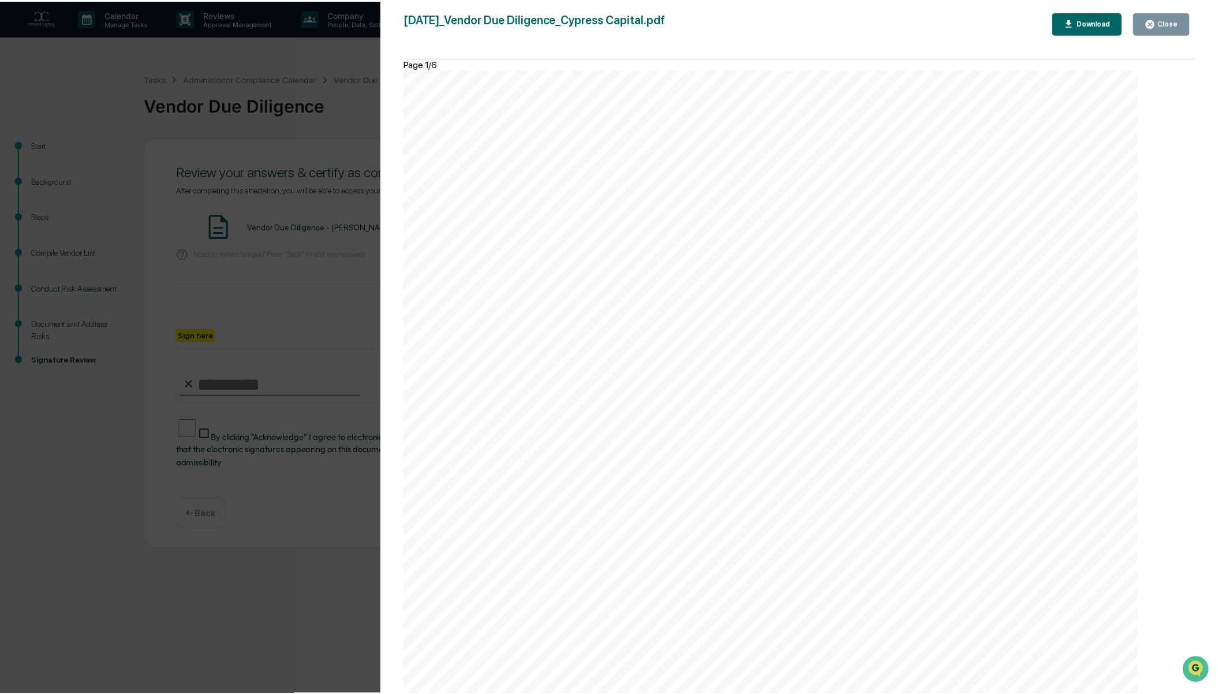
scroll to position [5841, 0]
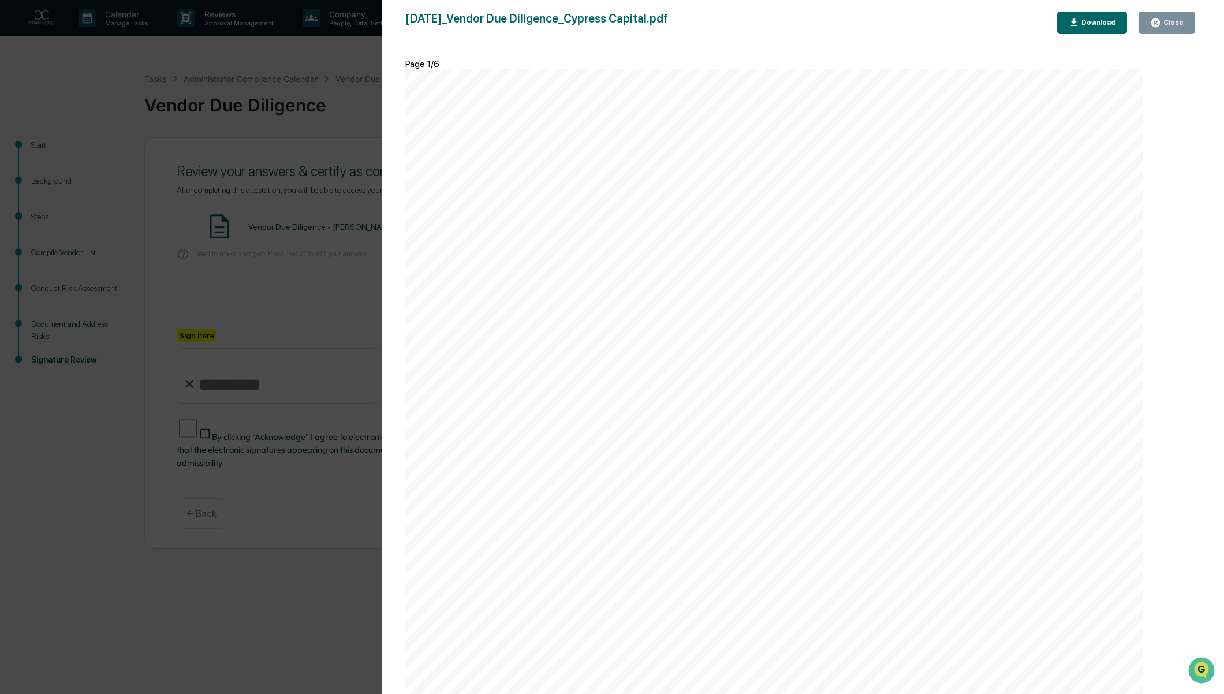
click at [1169, 24] on div "Close" at bounding box center [1172, 22] width 23 height 8
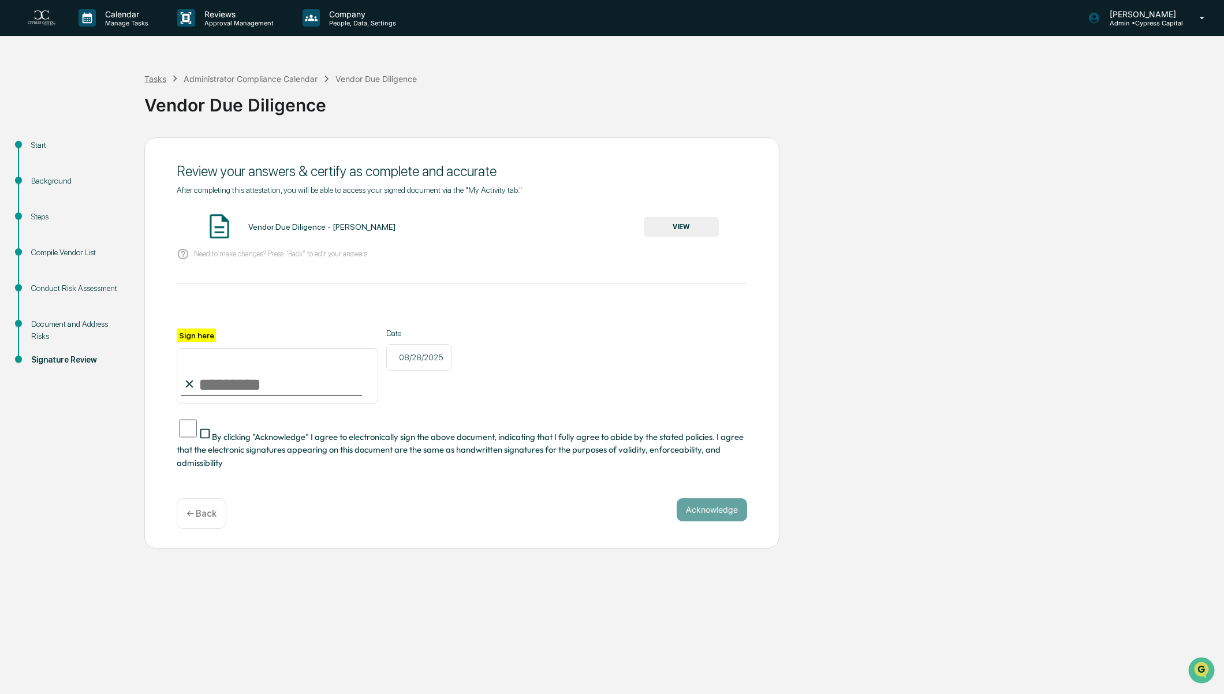
click at [148, 77] on div "Tasks" at bounding box center [155, 79] width 22 height 10
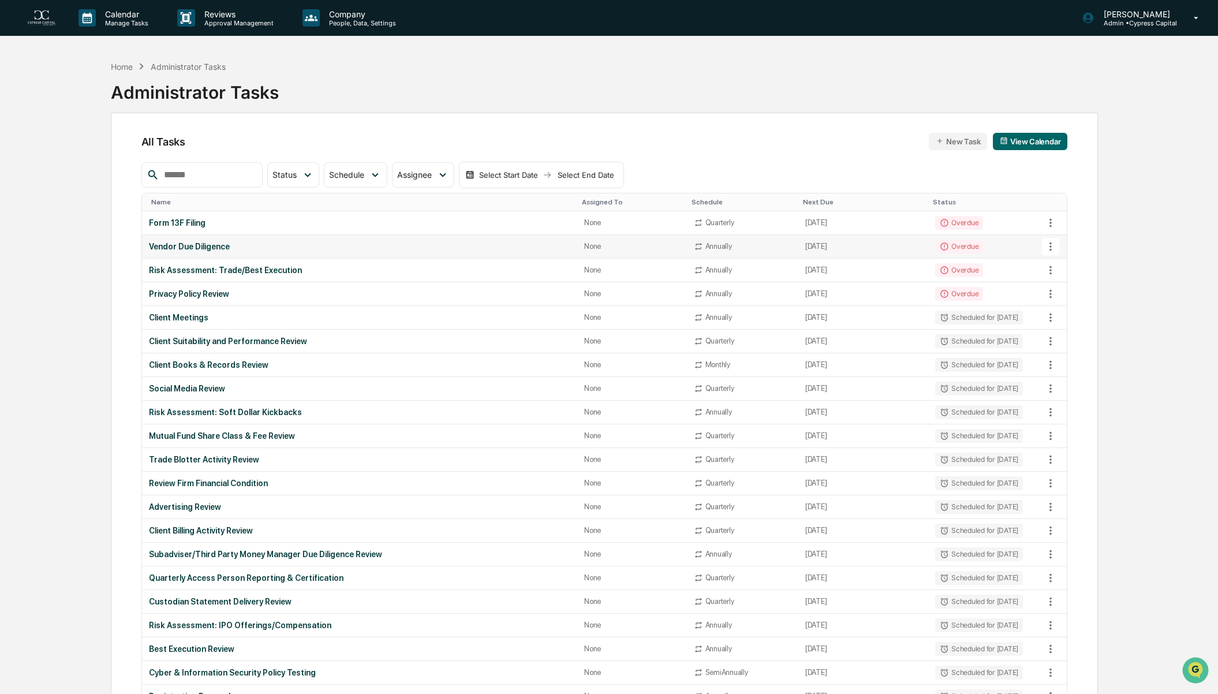
click at [187, 246] on div "Vendor Due Diligence" at bounding box center [359, 246] width 421 height 9
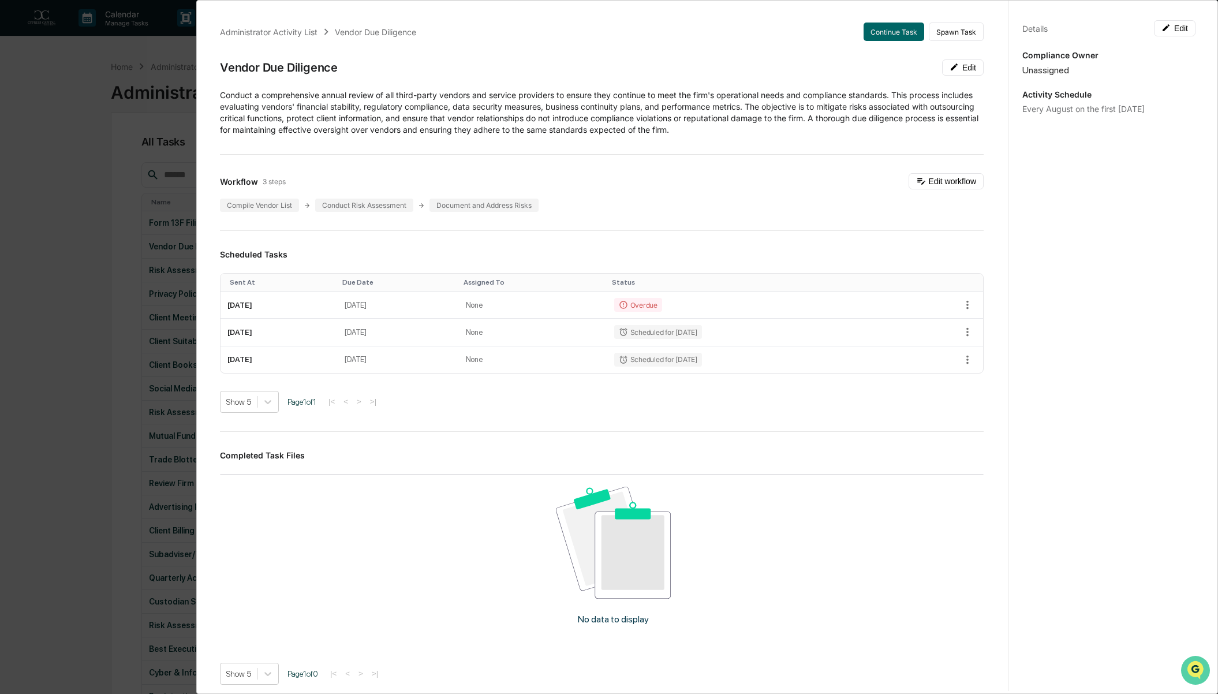
click at [1188, 676] on icon "Open customer support" at bounding box center [1195, 684] width 29 height 29
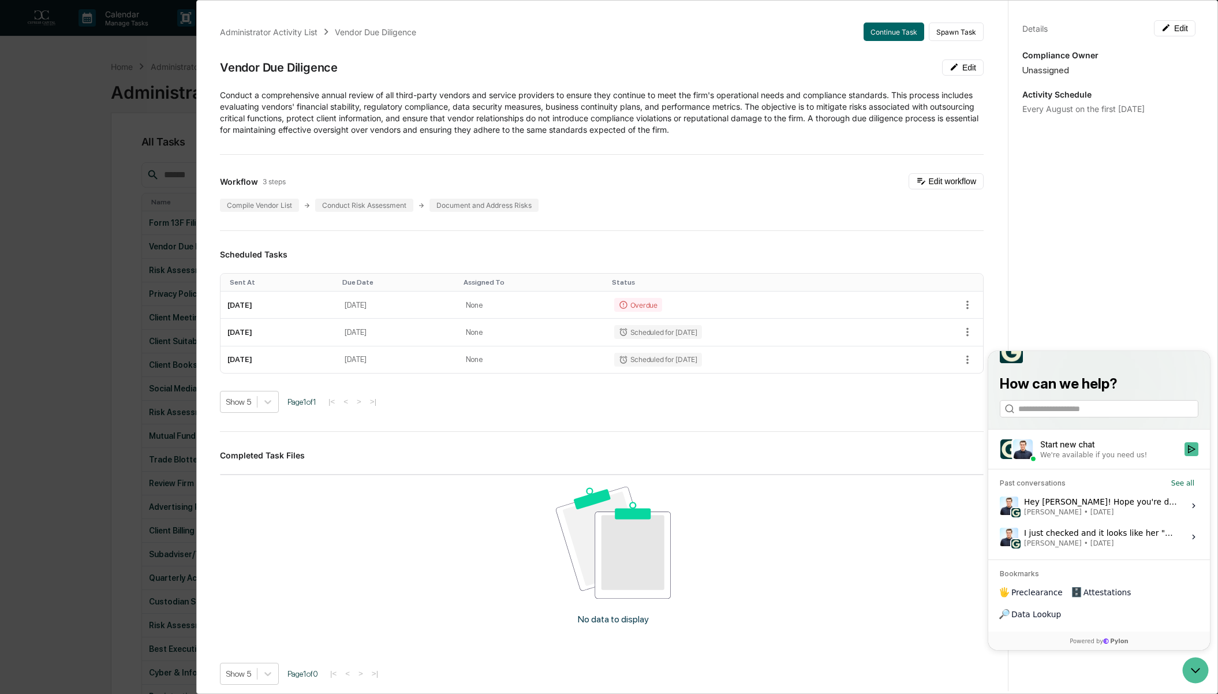
click at [1085, 459] on div "We're available if you need us!" at bounding box center [1093, 454] width 107 height 9
click at [1184, 456] on button "Start new chat We're available if you need us!" at bounding box center [1191, 449] width 14 height 14
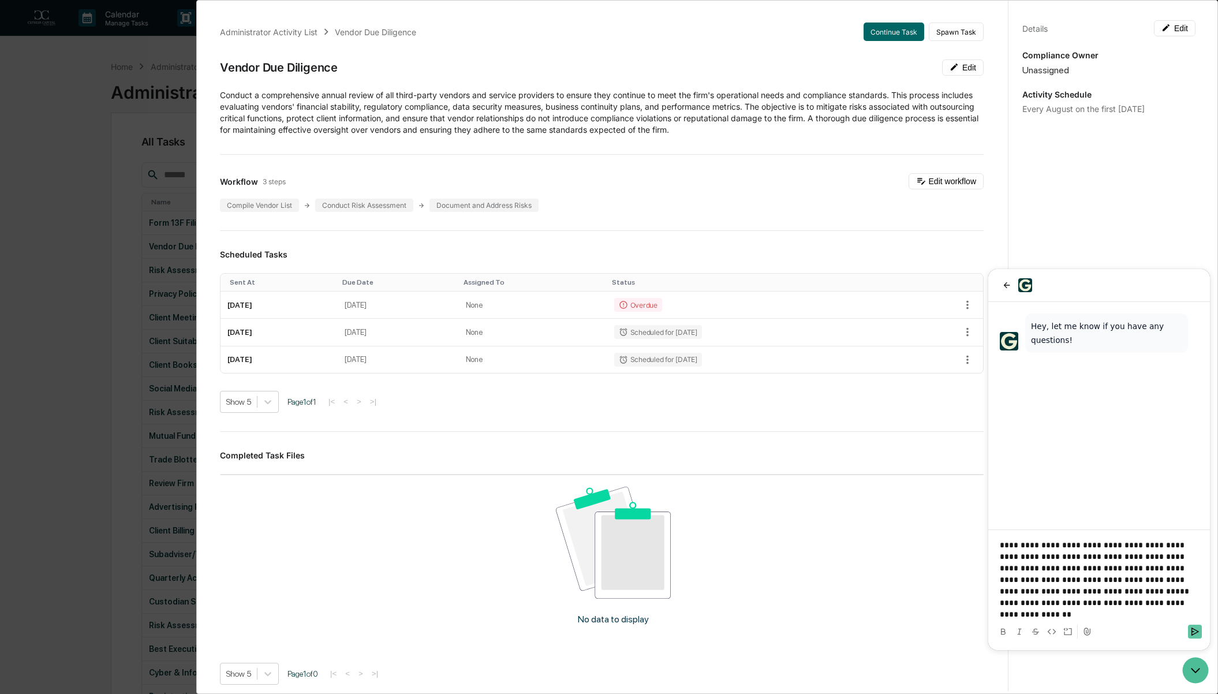
click at [1195, 635] on icon "Send" at bounding box center [1194, 631] width 9 height 9
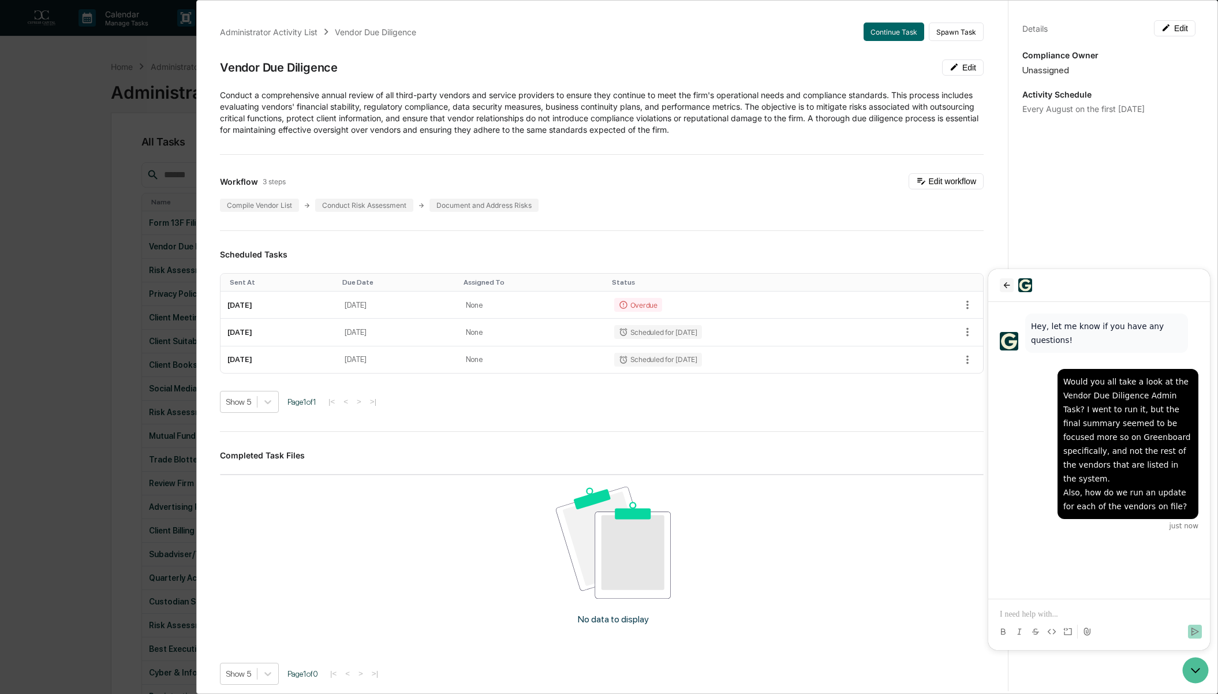
click at [1003, 289] on icon "back" at bounding box center [1006, 285] width 9 height 9
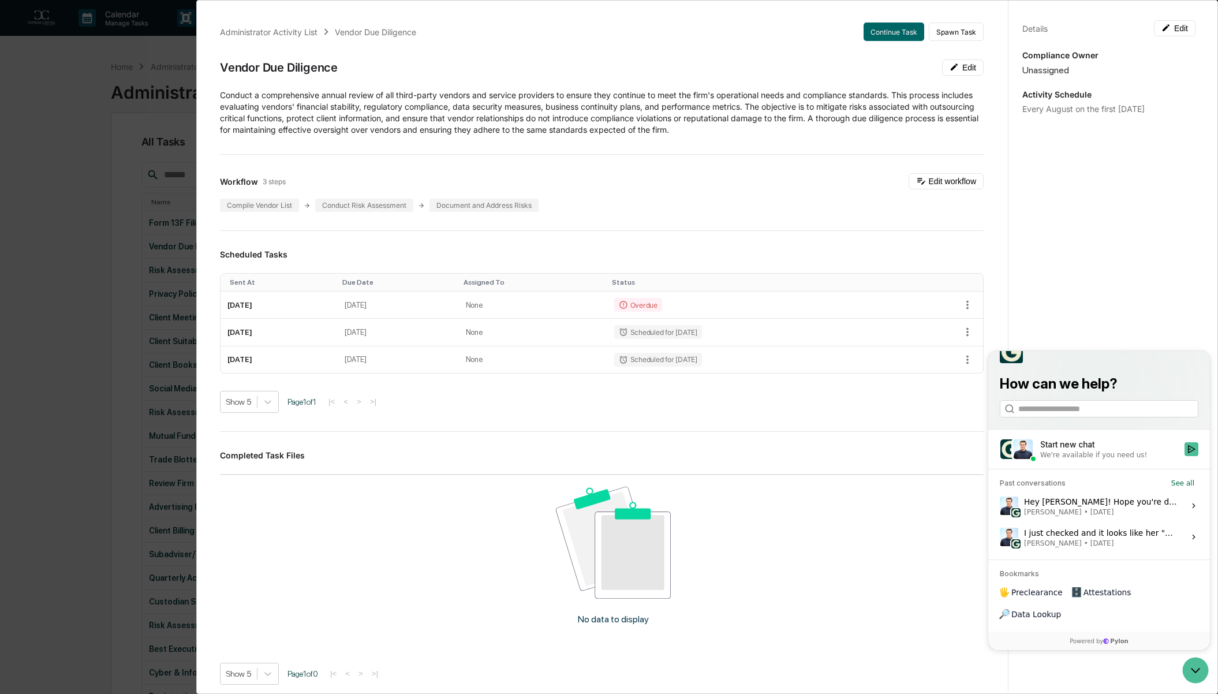
click at [792, 130] on p "Conduct a comprehensive annual review of all third-party vendors and service pr…" at bounding box center [602, 112] width 764 height 46
